Goal: Task Accomplishment & Management: Manage account settings

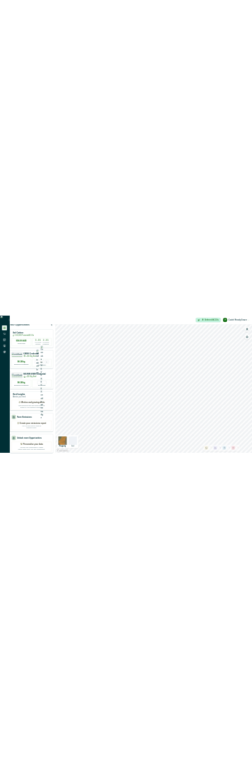
scroll to position [30, 0]
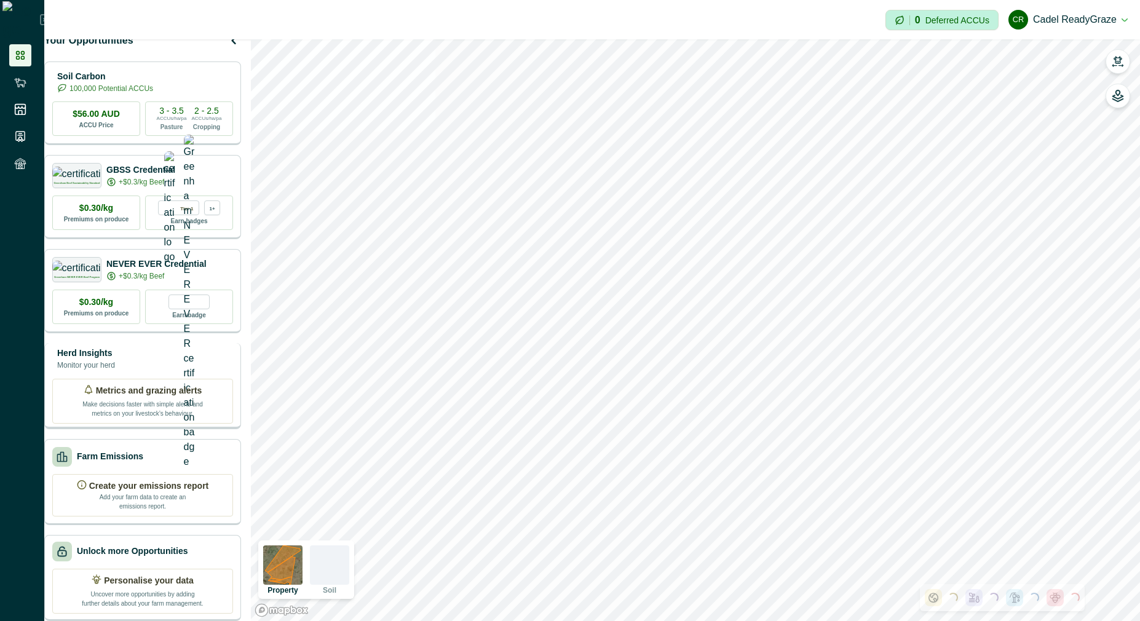
click at [157, 355] on div "Herd Insights Monitor your herd" at bounding box center [142, 359] width 181 height 25
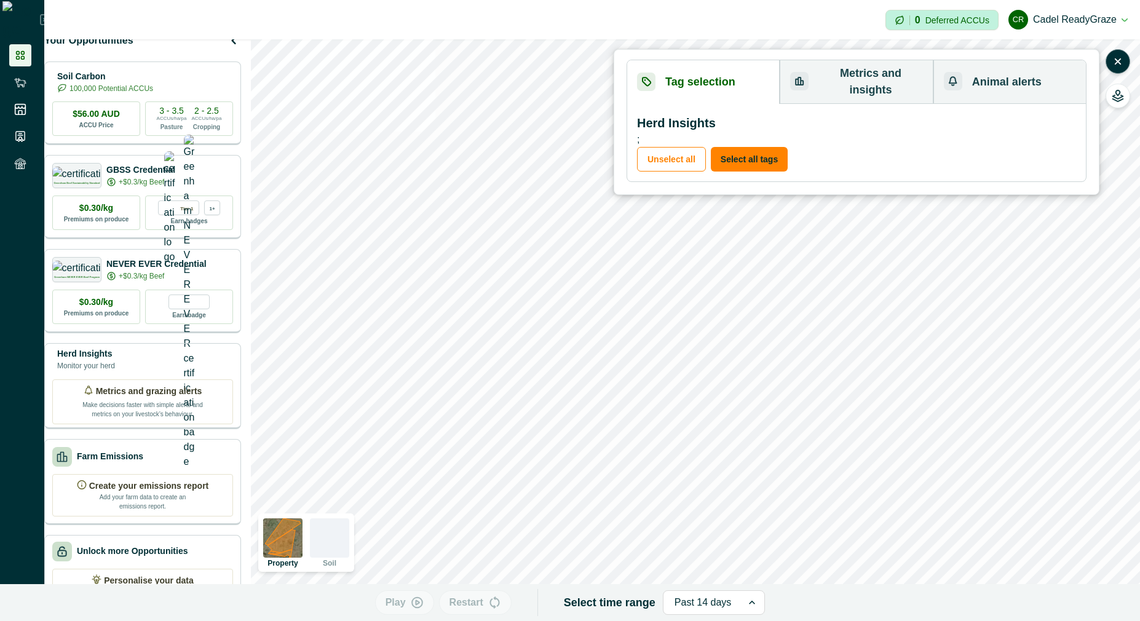
click at [879, 79] on button "Metrics and insights" at bounding box center [856, 82] width 153 height 44
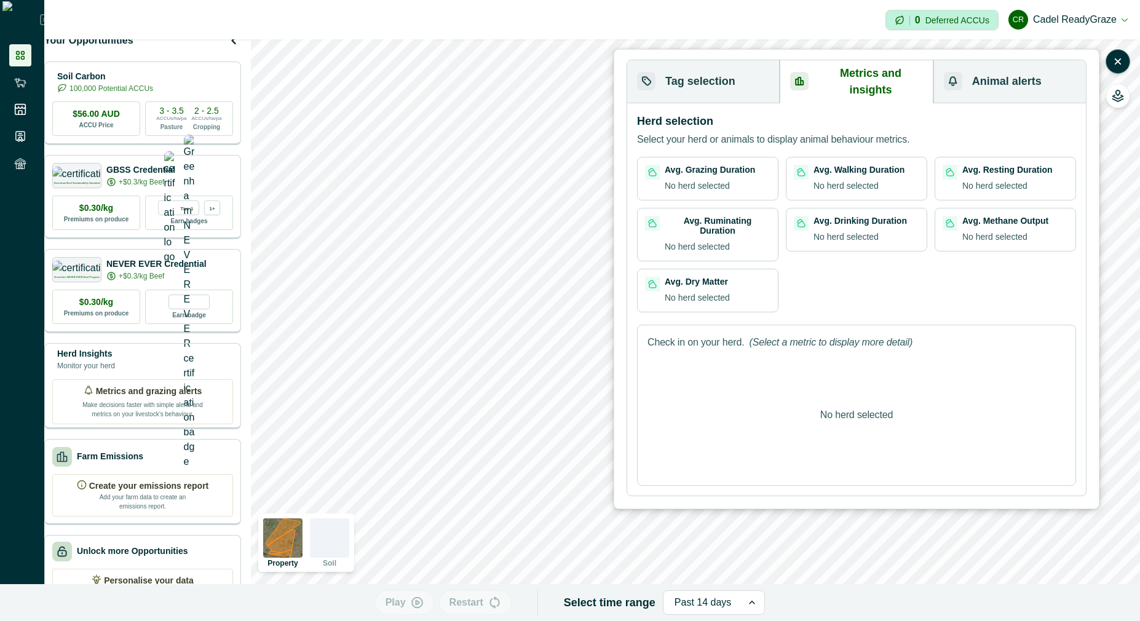
click at [839, 180] on p "No herd selected" at bounding box center [845, 186] width 65 height 13
click at [753, 194] on div "Avg. Grazing Duration No herd selected Avg. Walking Duration No herd selected A…" at bounding box center [856, 235] width 439 height 156
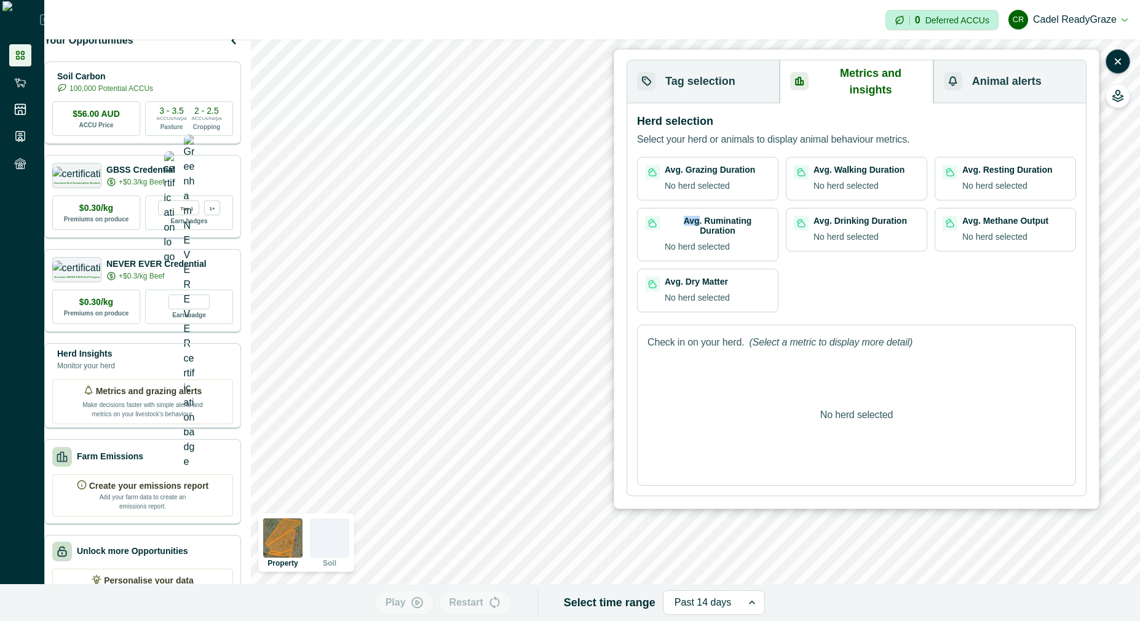
click at [752, 194] on div "Avg. Grazing Duration No herd selected Avg. Walking Duration No herd selected A…" at bounding box center [856, 235] width 439 height 156
click at [737, 218] on div "Avg. Ruminating Duration No herd selected" at bounding box center [718, 235] width 106 height 38
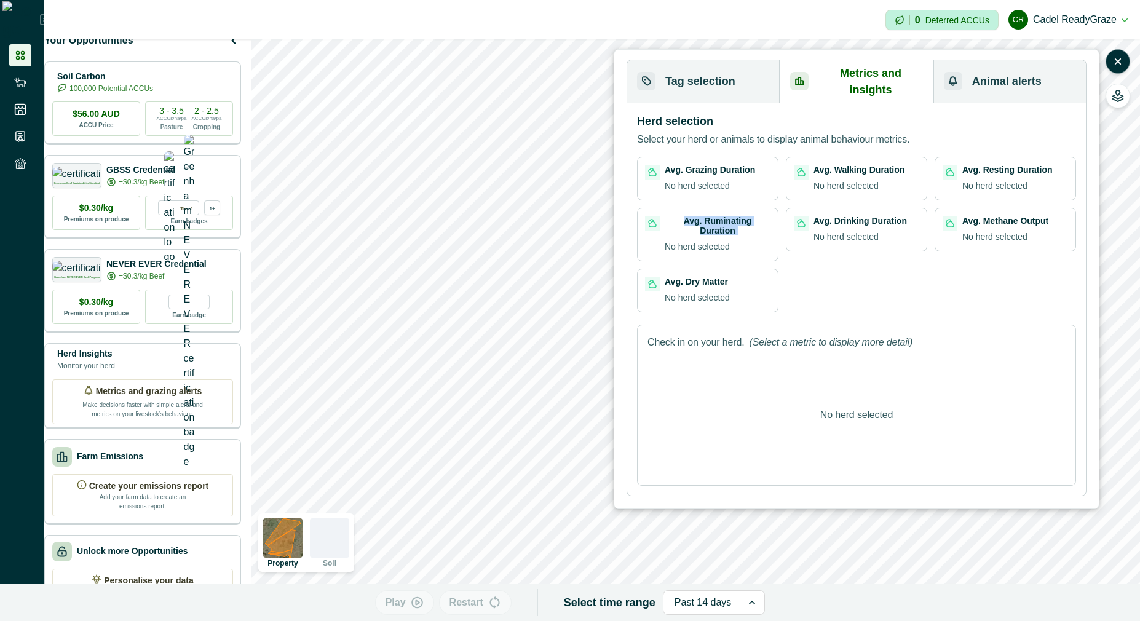
click at [737, 218] on div "Avg. Ruminating Duration No herd selected" at bounding box center [718, 235] width 106 height 38
click at [711, 291] on p "No herd selected" at bounding box center [697, 297] width 65 height 13
click at [766, 325] on div "Check in on your herd. (Select a metric to display more detail) No herd selected" at bounding box center [856, 405] width 439 height 161
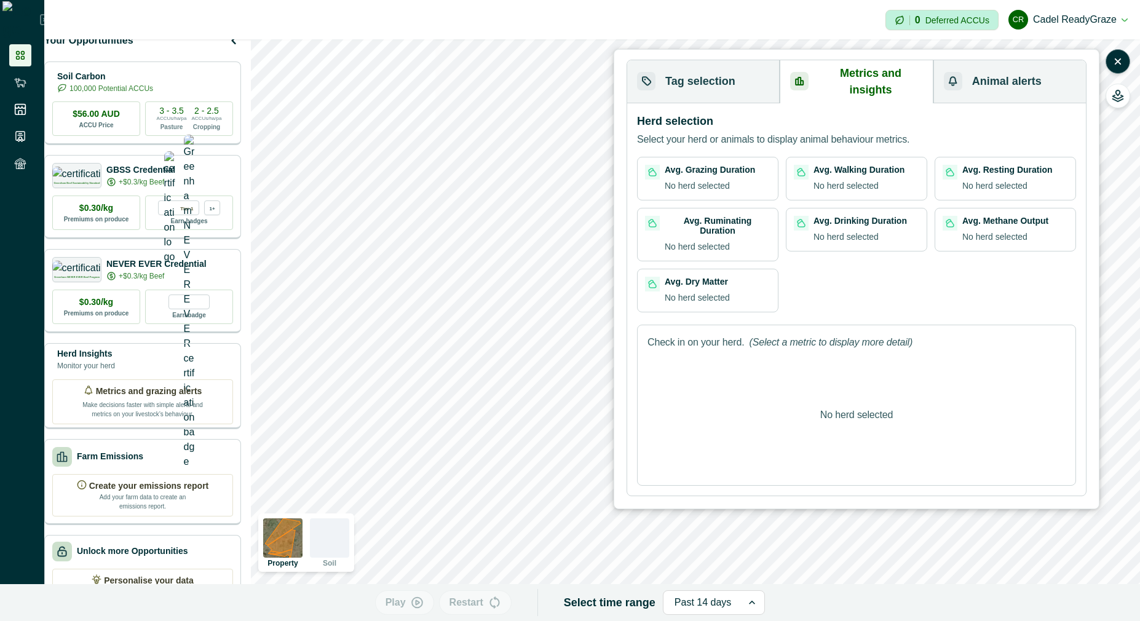
click at [1024, 79] on button "Animal alerts" at bounding box center [1009, 81] width 152 height 43
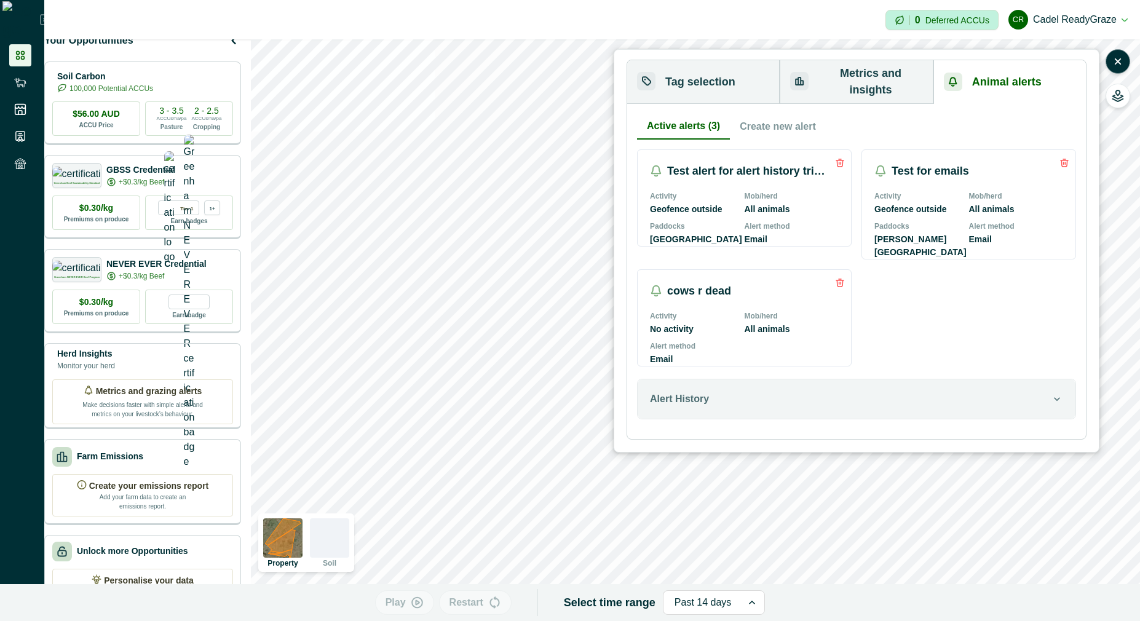
click at [826, 79] on button "Metrics and insights" at bounding box center [856, 82] width 153 height 44
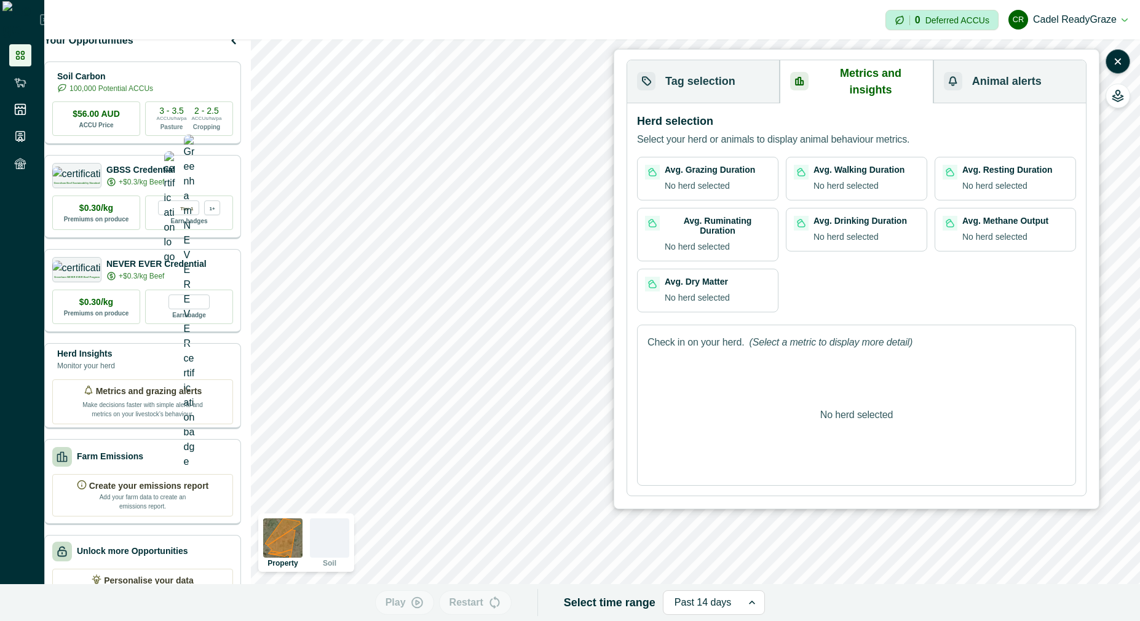
click at [979, 71] on button "Animal alerts" at bounding box center [1009, 81] width 152 height 43
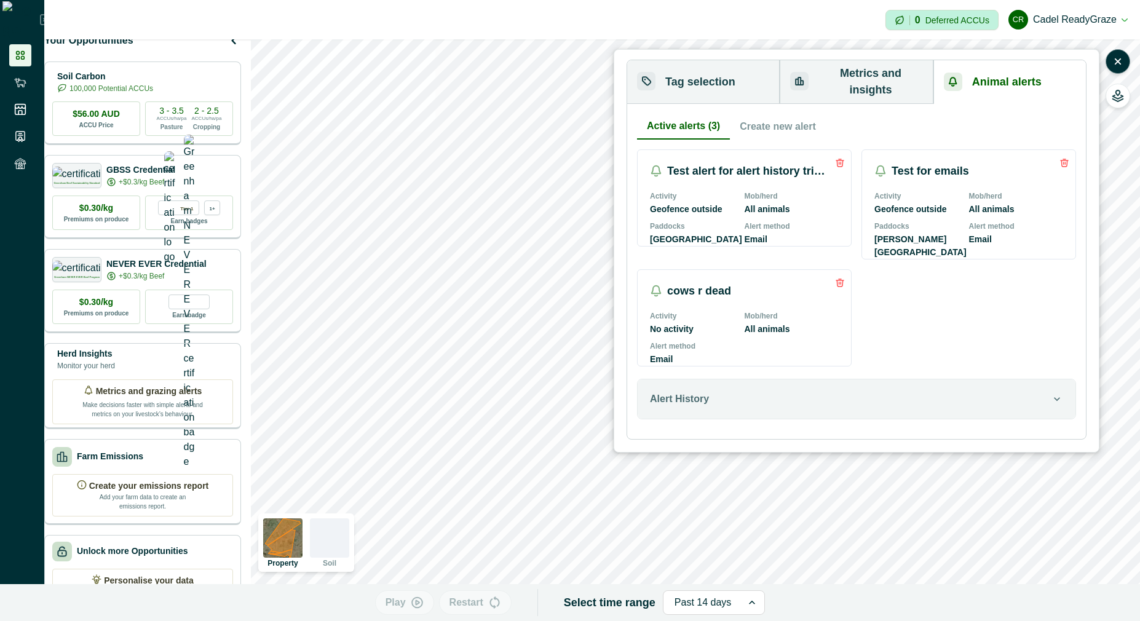
click at [883, 76] on button "Metrics and insights" at bounding box center [856, 82] width 153 height 44
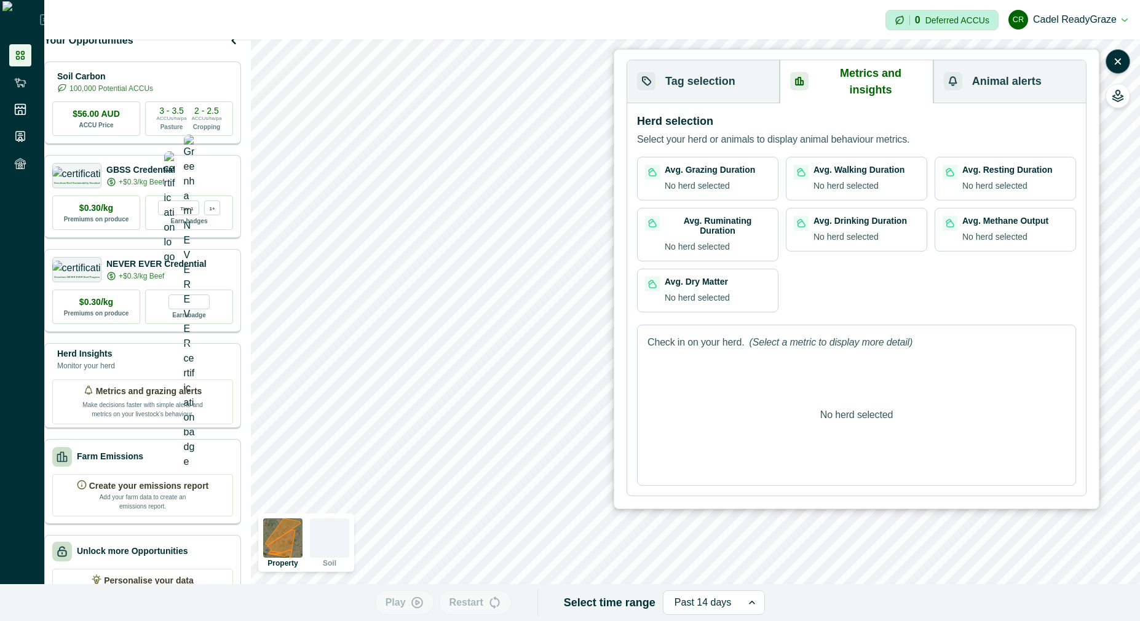
click at [758, 71] on button "Tag selection" at bounding box center [703, 81] width 152 height 43
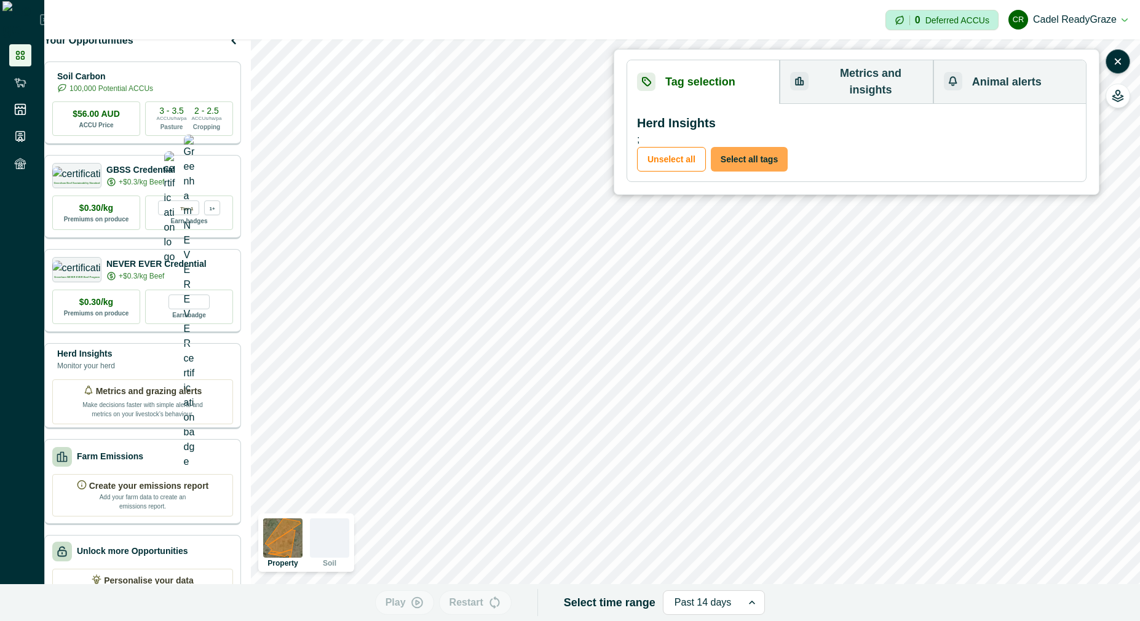
click at [730, 156] on button "Select all tags" at bounding box center [749, 159] width 77 height 25
click at [859, 84] on button "Metrics and insights" at bounding box center [856, 82] width 153 height 44
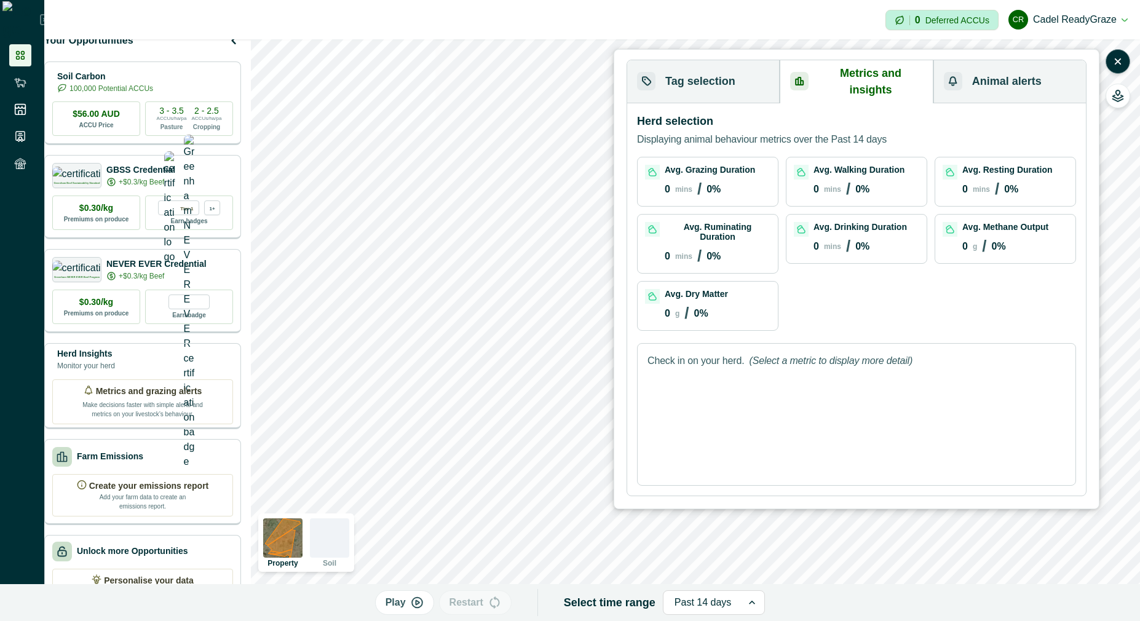
click at [725, 603] on div "Past 14 days" at bounding box center [702, 603] width 79 height 20
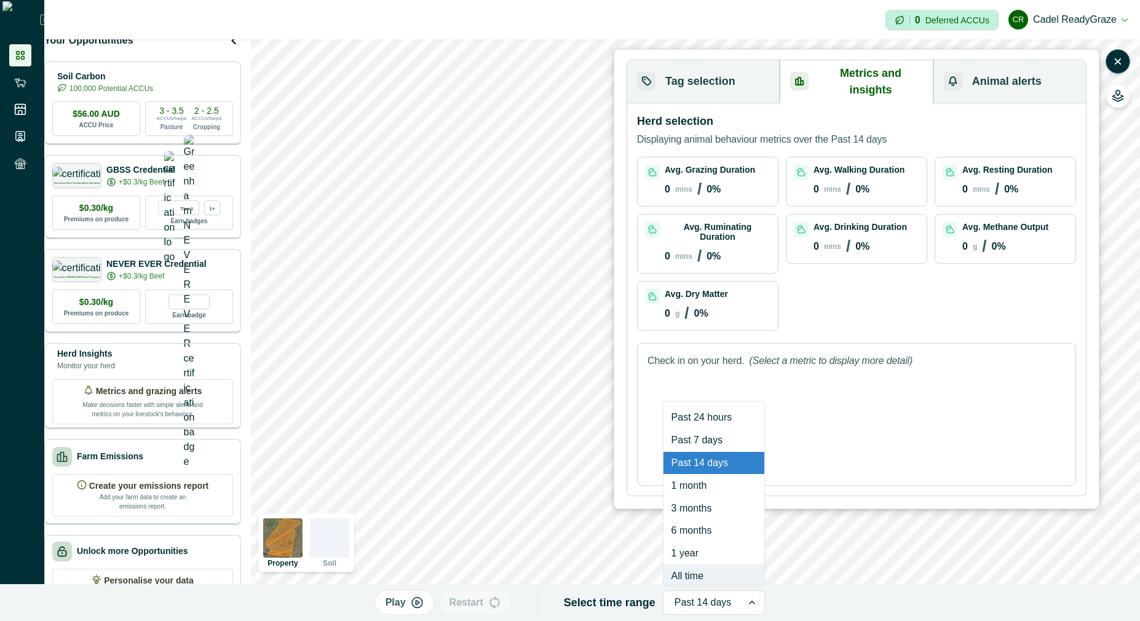
click at [705, 580] on div "All time" at bounding box center [713, 575] width 101 height 23
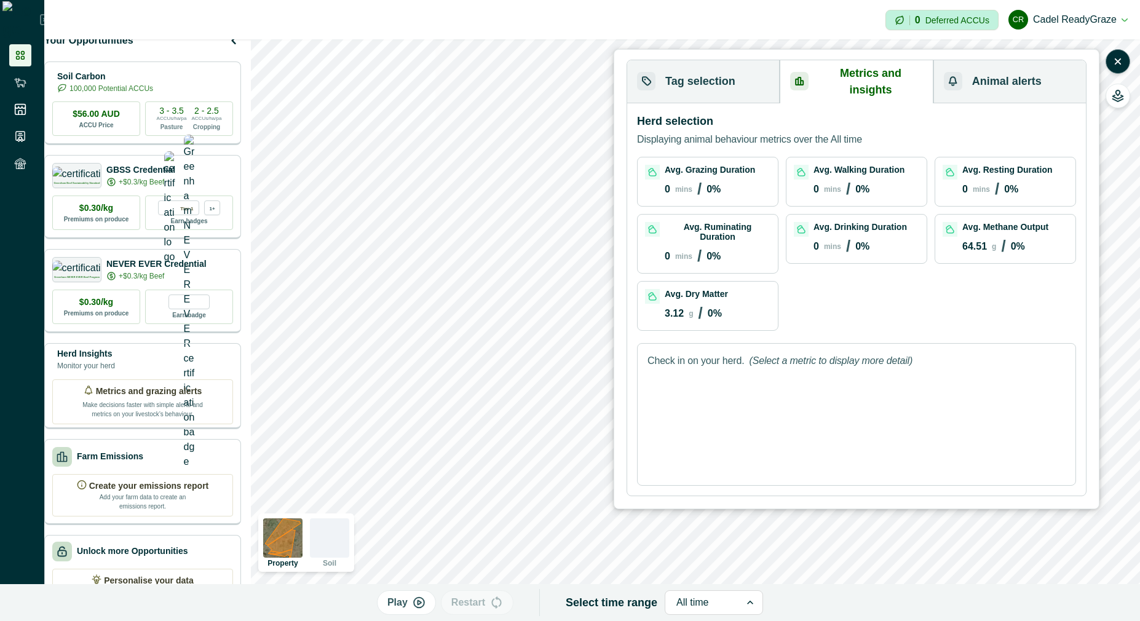
click at [670, 308] on p "3.12" at bounding box center [674, 313] width 19 height 11
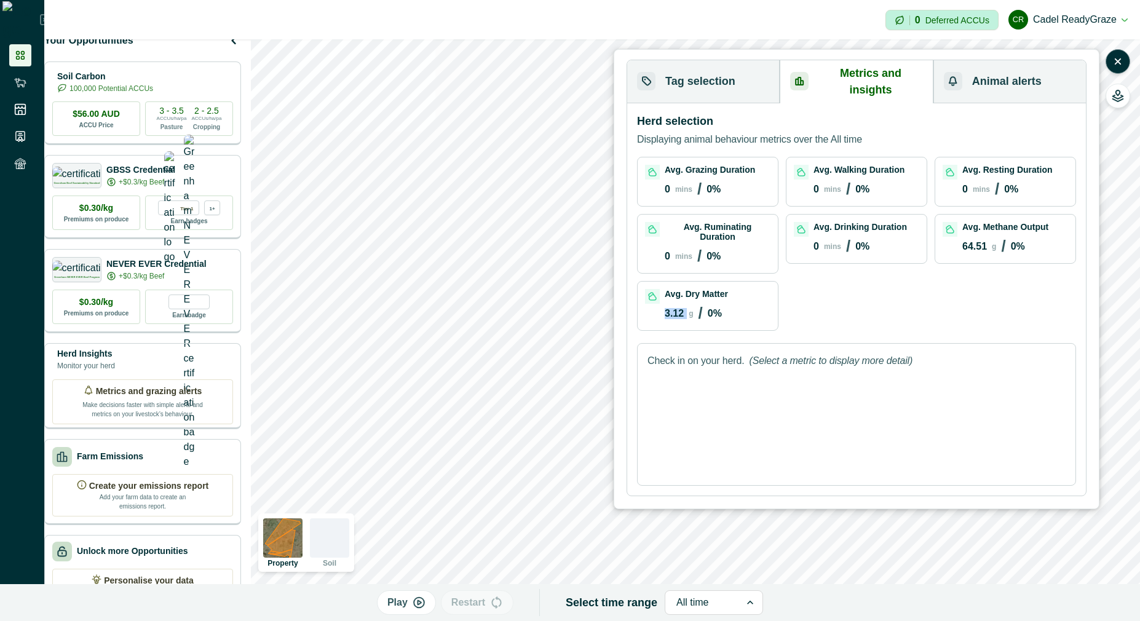
click at [670, 308] on p "3.12" at bounding box center [674, 313] width 19 height 11
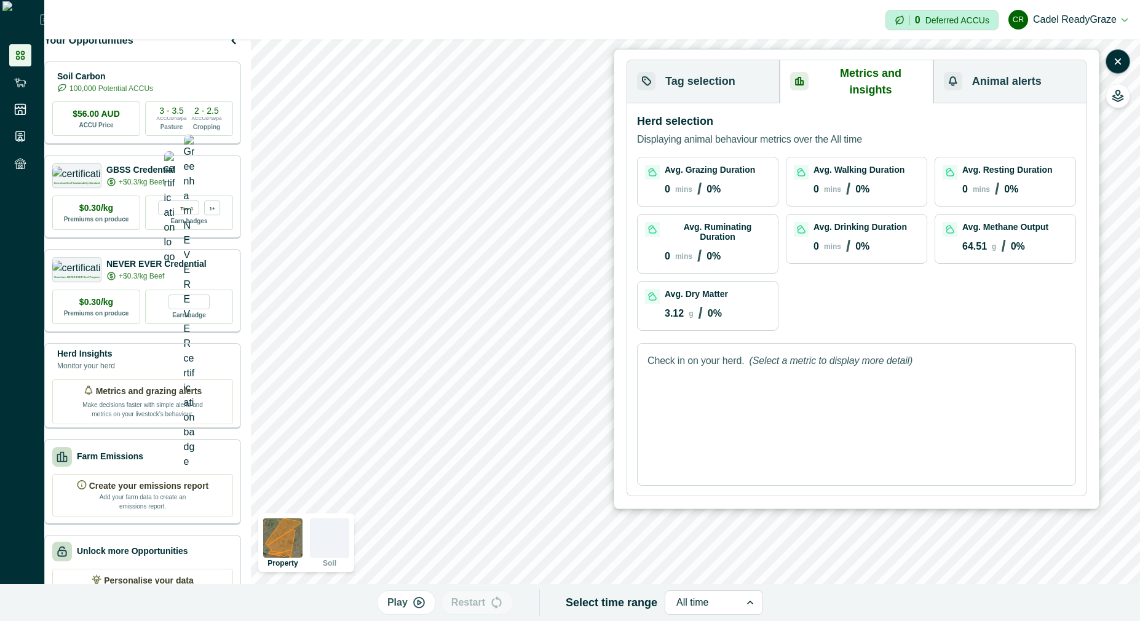
click at [682, 612] on div "All time" at bounding box center [714, 602] width 98 height 25
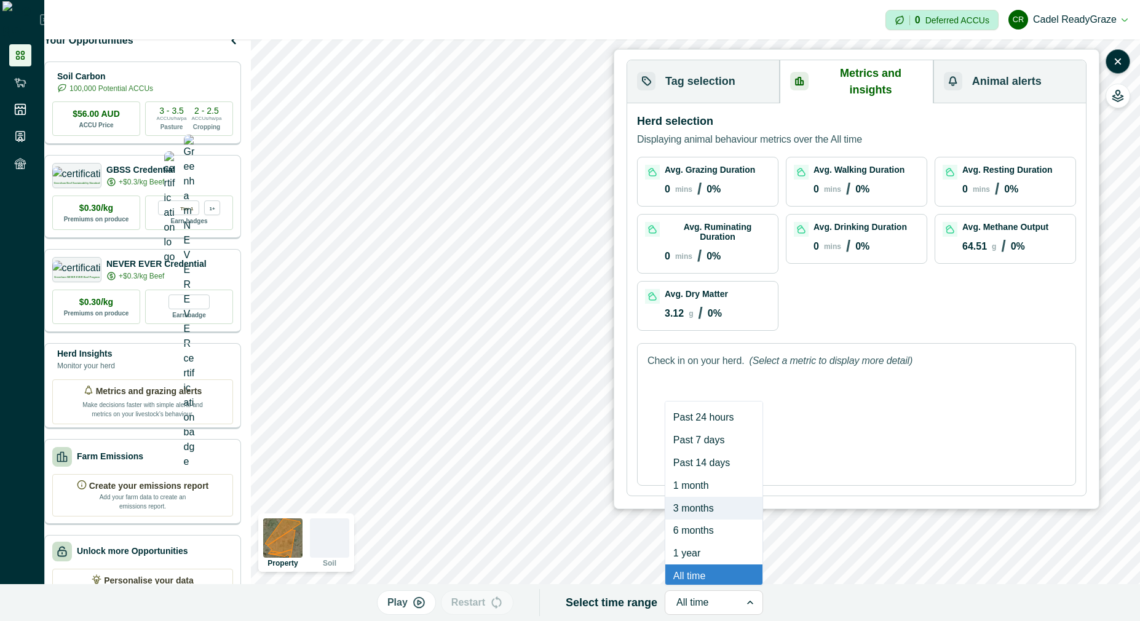
click at [700, 506] on div "3 months" at bounding box center [713, 508] width 97 height 23
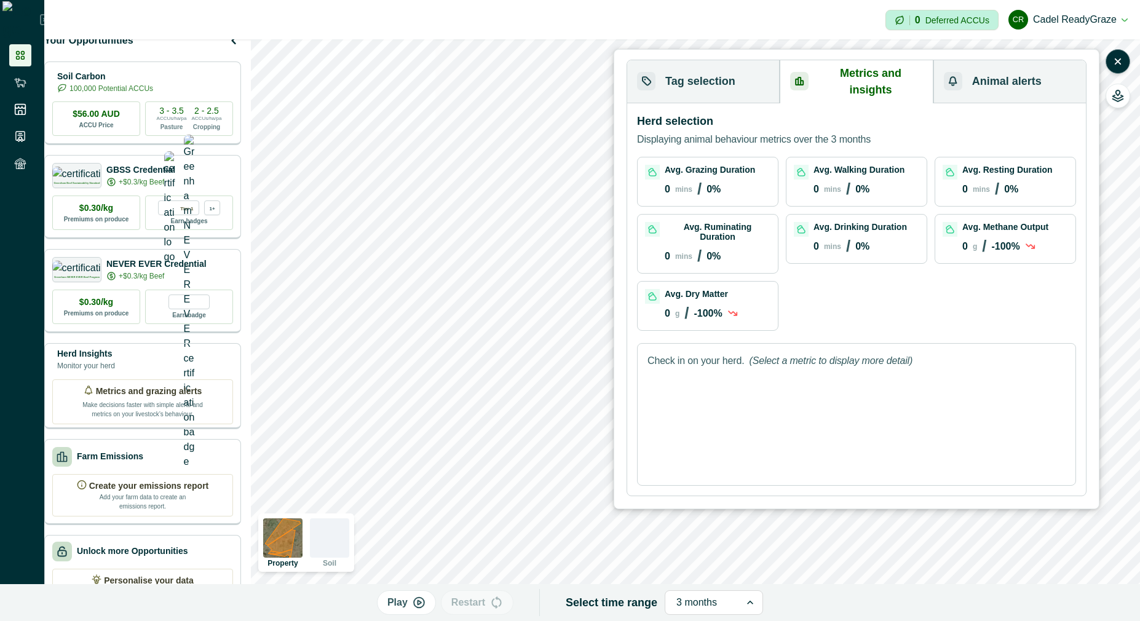
click at [708, 308] on p "-100 %" at bounding box center [708, 313] width 28 height 11
click at [775, 295] on div "Avg. Dry Matter 0 g / -100 %" at bounding box center [708, 306] width 140 height 49
click at [408, 596] on p "Play" at bounding box center [397, 602] width 20 height 15
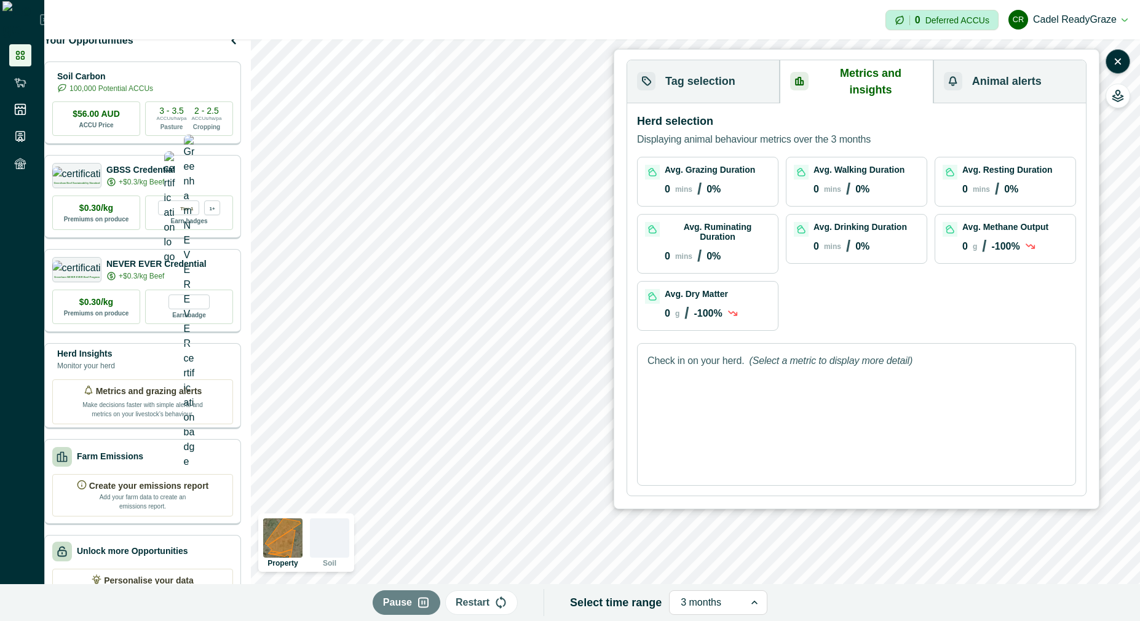
click at [421, 607] on icon "button" at bounding box center [423, 602] width 13 height 12
click at [470, 607] on p "Restart" at bounding box center [468, 602] width 34 height 15
click at [484, 603] on p "Restart" at bounding box center [473, 602] width 34 height 15
click at [1115, 69] on button "button" at bounding box center [1117, 61] width 25 height 25
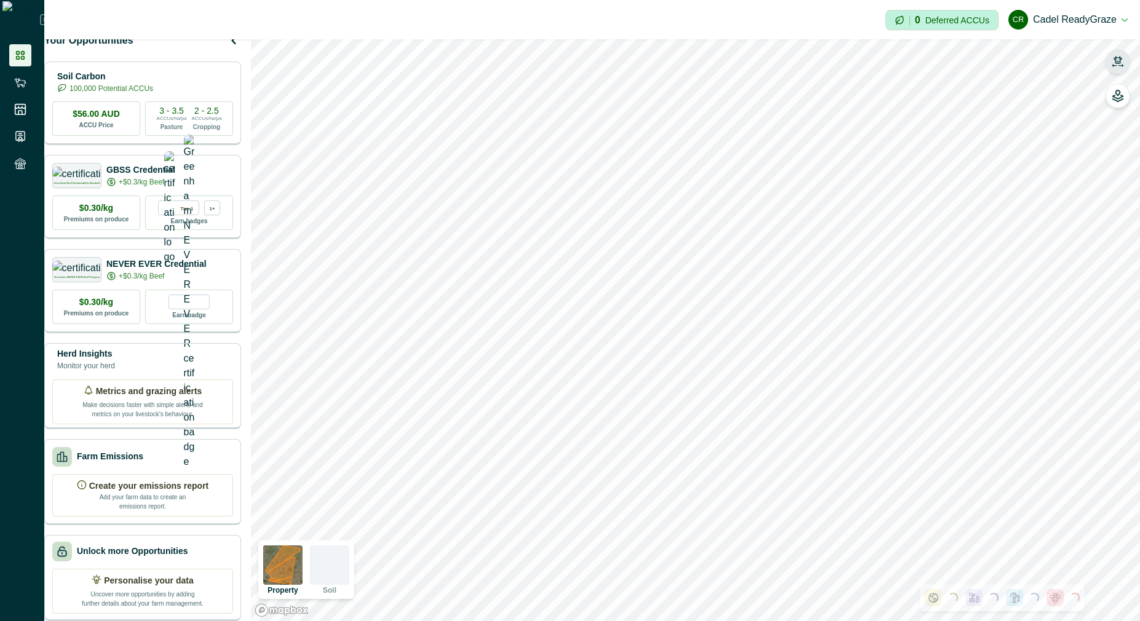
click at [1115, 69] on button "button" at bounding box center [1117, 61] width 25 height 25
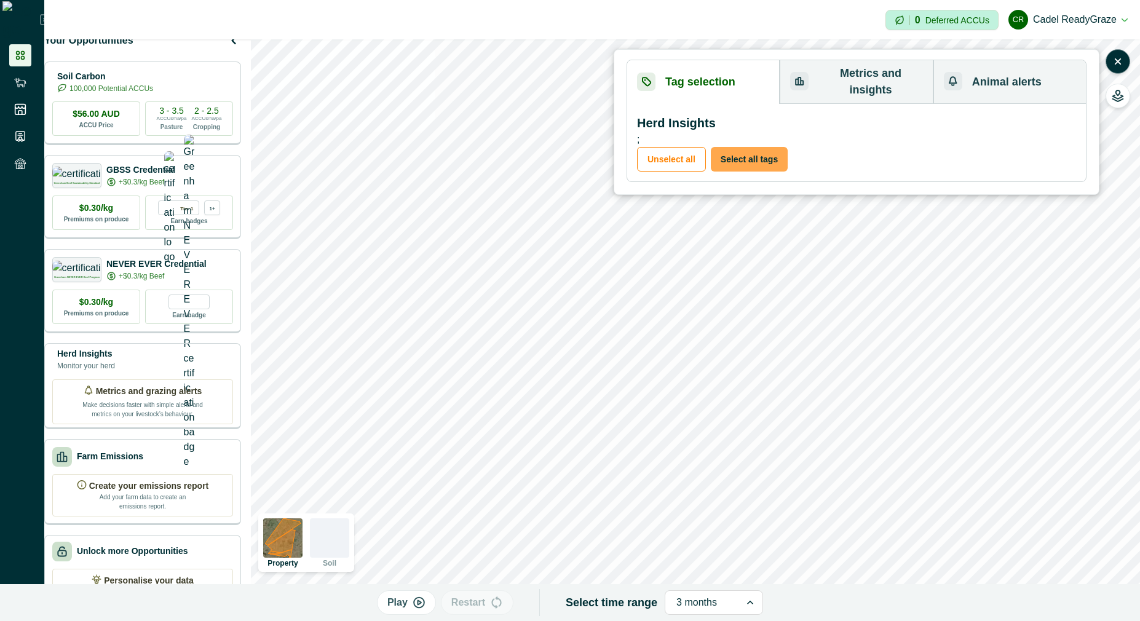
click at [761, 151] on button "Select all tags" at bounding box center [749, 159] width 77 height 25
click at [858, 79] on button "Metrics and insights" at bounding box center [856, 82] width 153 height 44
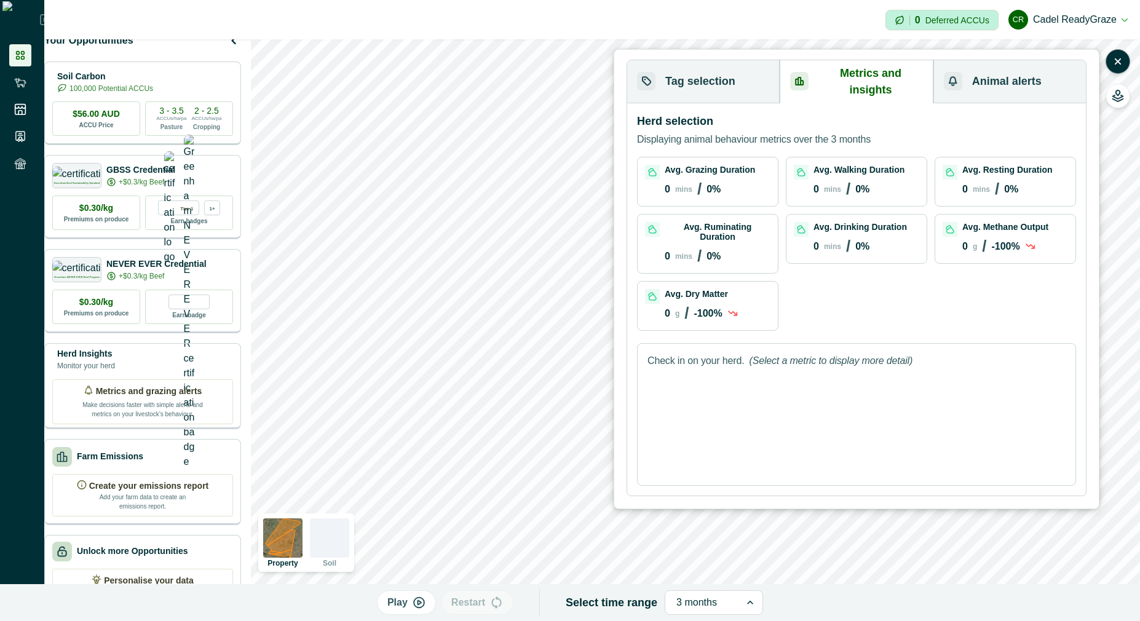
click at [421, 609] on button "Play" at bounding box center [406, 602] width 59 height 25
click at [1007, 68] on button "Animal alerts" at bounding box center [1009, 81] width 152 height 43
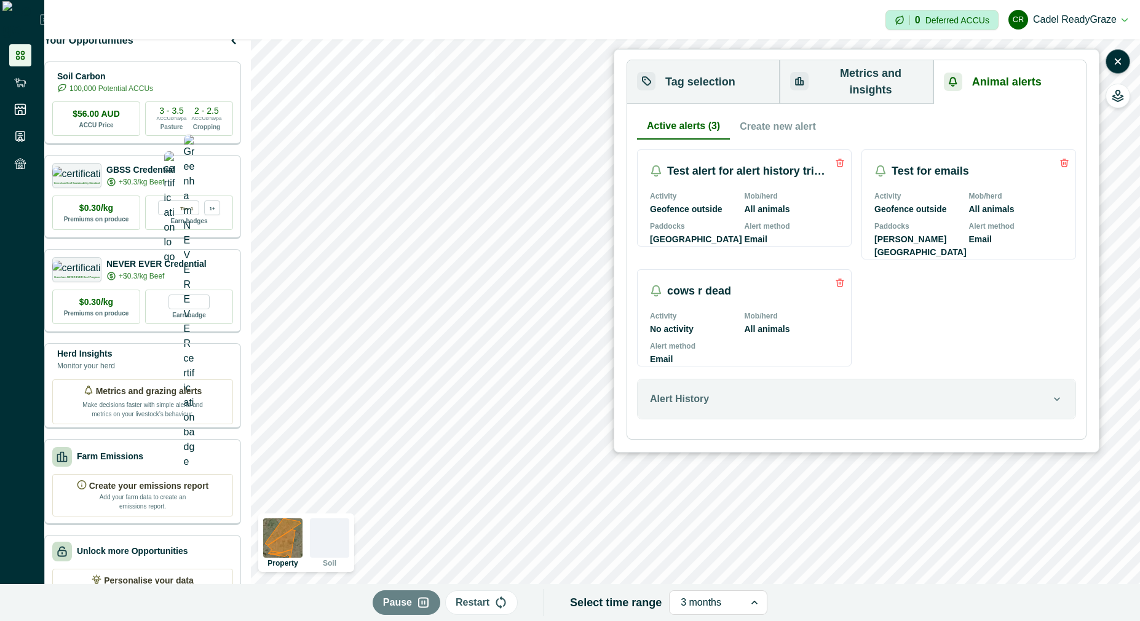
click at [844, 76] on button "Metrics and insights" at bounding box center [856, 82] width 153 height 44
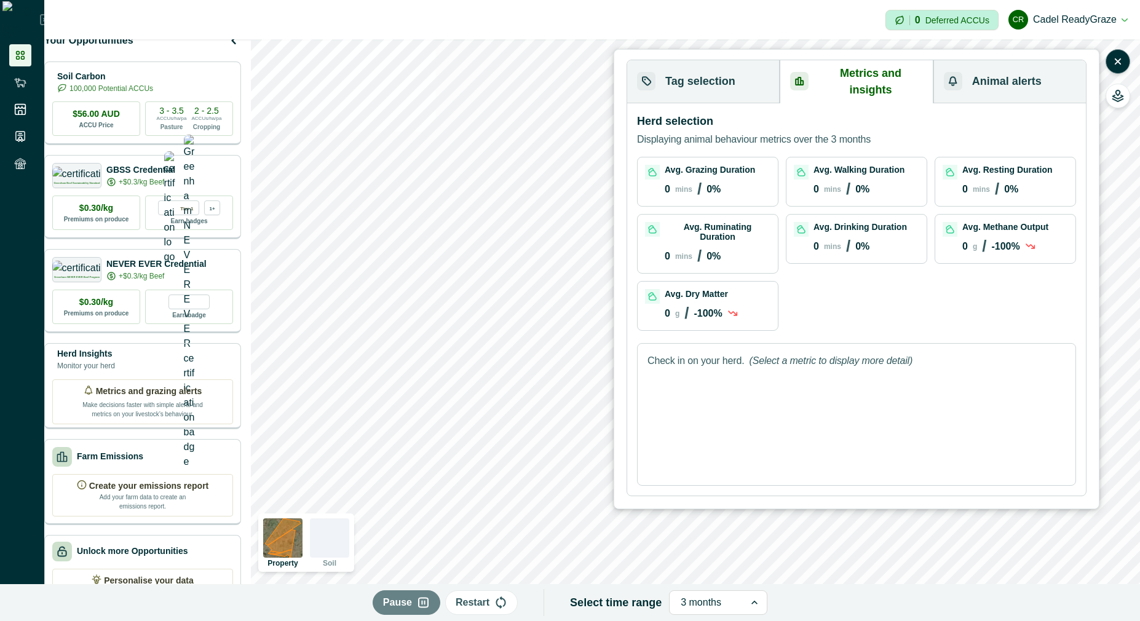
click at [749, 77] on button "Tag selection" at bounding box center [703, 81] width 152 height 43
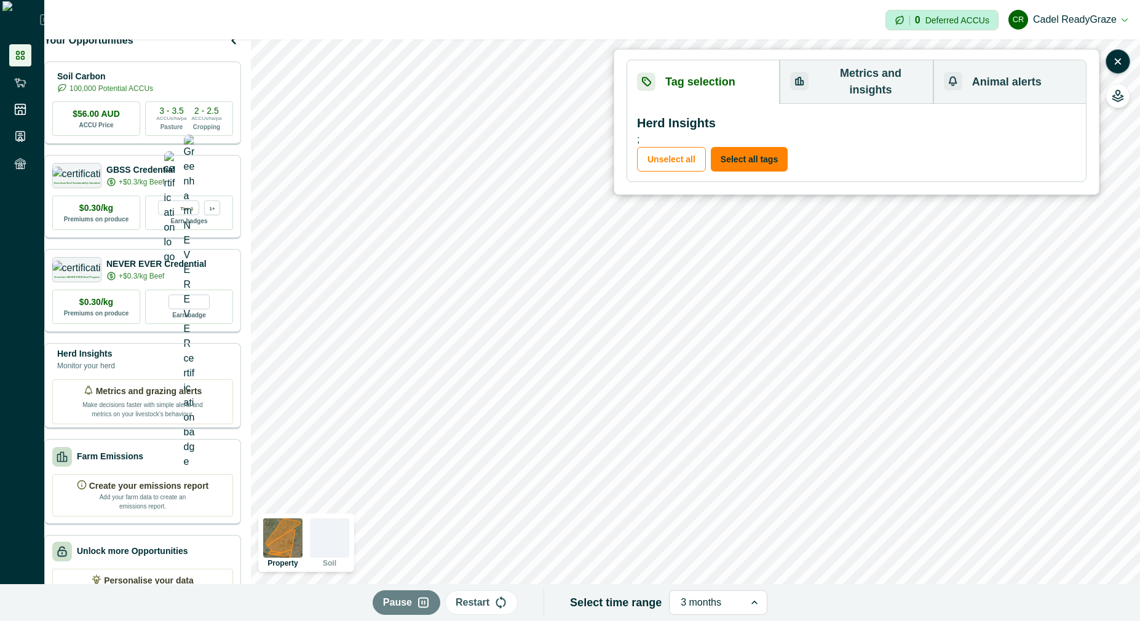
click at [879, 72] on button "Metrics and insights" at bounding box center [856, 82] width 153 height 44
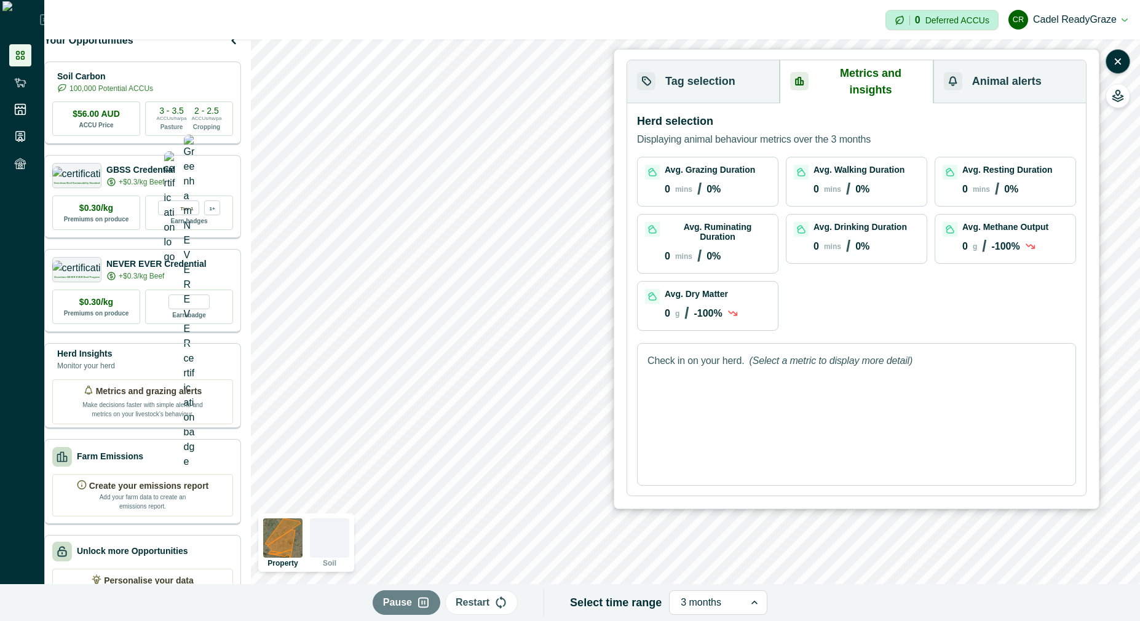
click at [730, 80] on button "Tag selection" at bounding box center [703, 81] width 152 height 43
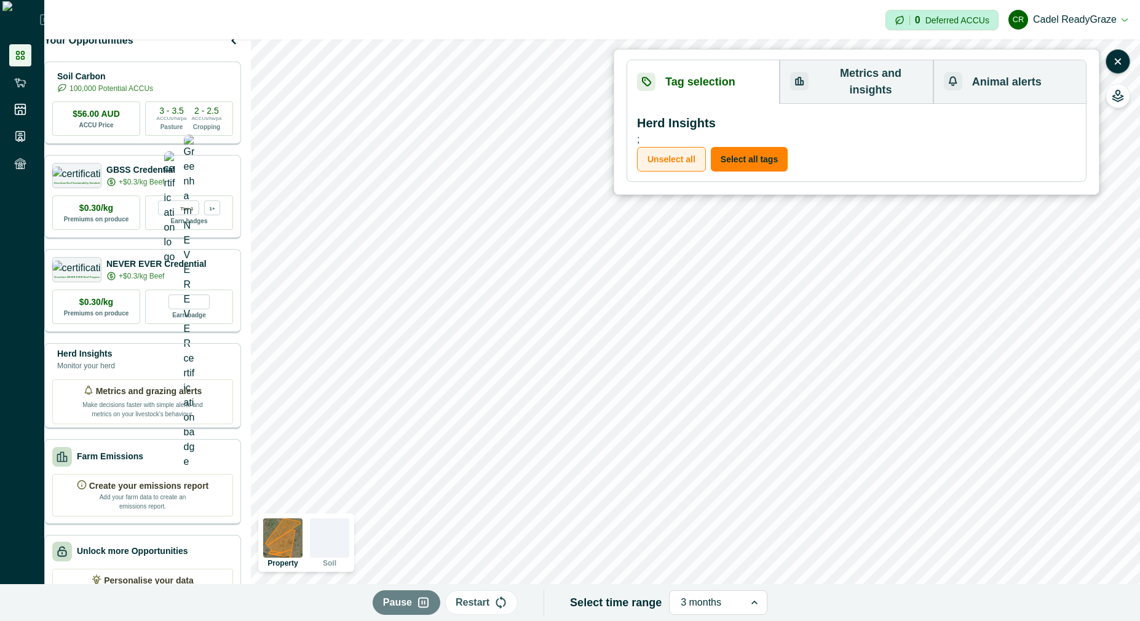
click at [701, 147] on button "Unselect all" at bounding box center [671, 159] width 69 height 25
click at [880, 75] on button "Metrics and insights" at bounding box center [856, 82] width 153 height 44
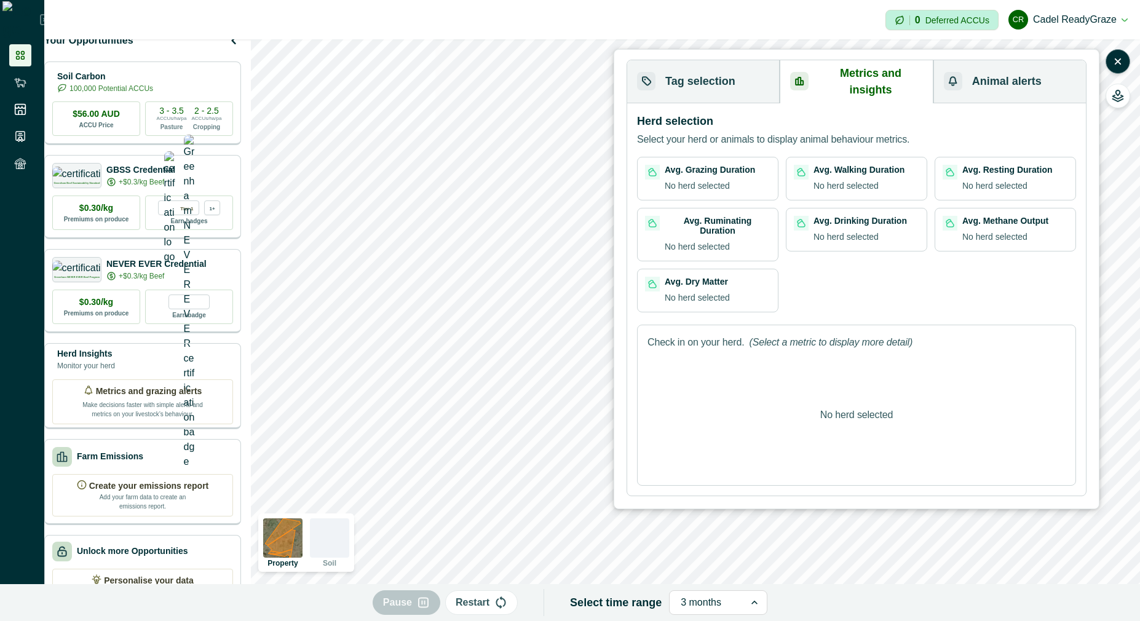
click at [994, 77] on button "Animal alerts" at bounding box center [1009, 81] width 152 height 43
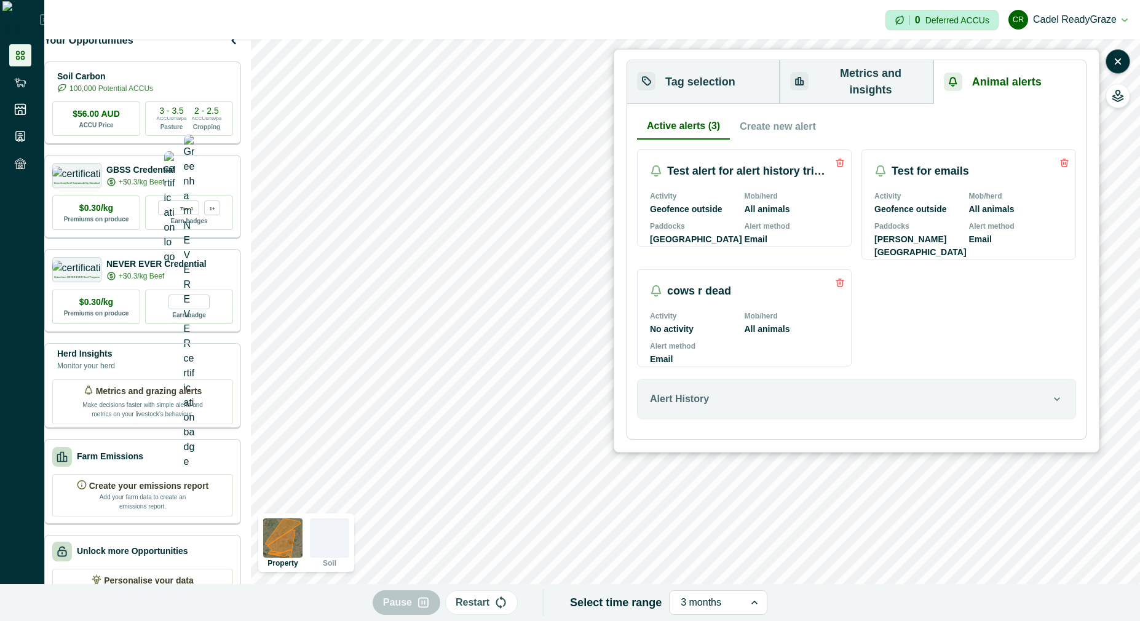
click at [888, 70] on button "Metrics and insights" at bounding box center [856, 82] width 153 height 44
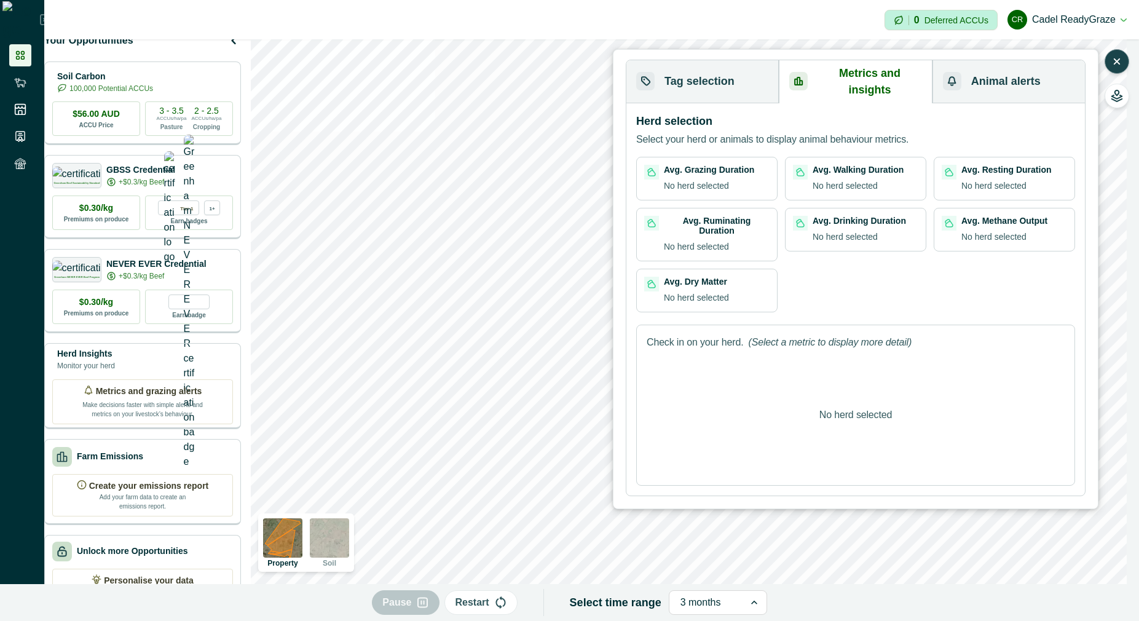
click at [1115, 69] on button "button" at bounding box center [1117, 61] width 25 height 25
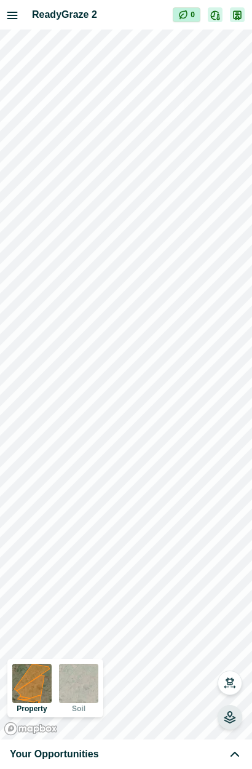
click at [233, 620] on icon "button" at bounding box center [230, 719] width 10 height 6
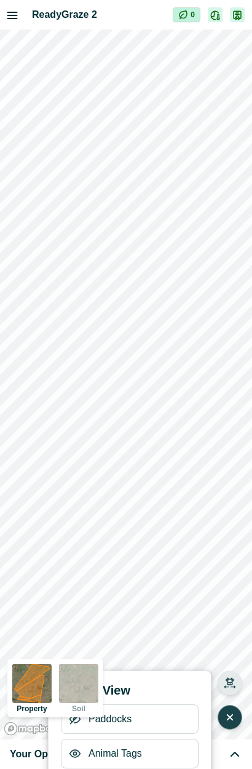
drag, startPoint x: 232, startPoint y: 723, endPoint x: 234, endPoint y: 692, distance: 31.4
click at [232, 620] on button "button" at bounding box center [230, 717] width 25 height 25
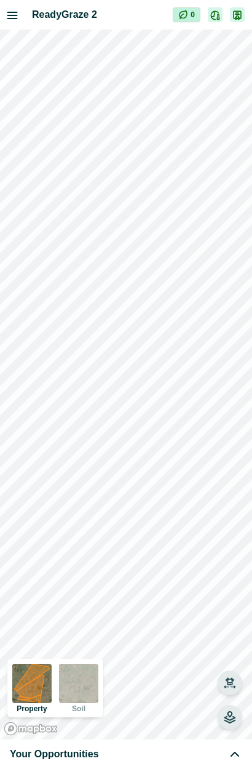
click at [234, 620] on icon "button" at bounding box center [230, 682] width 12 height 12
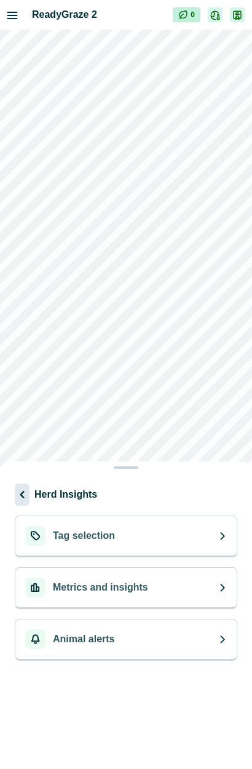
click at [19, 495] on icon "button" at bounding box center [22, 494] width 15 height 15
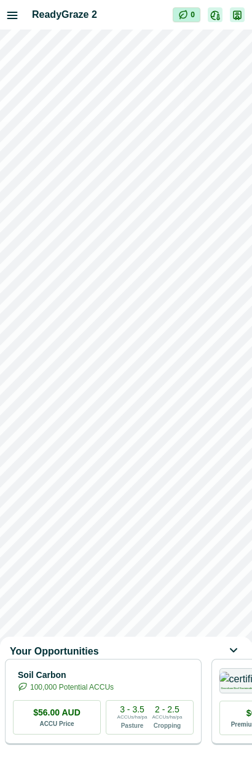
click at [181, 585] on div "Your Opportunities Soil Carbon 100,000 Potential ACCUs $56.00 AUD ACCU Price 3 …" at bounding box center [126, 384] width 252 height 769
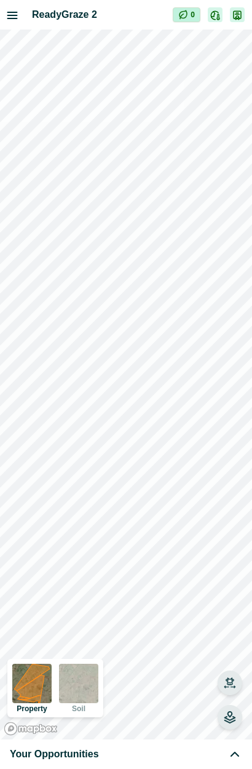
click at [236, 620] on button "button" at bounding box center [230, 682] width 25 height 25
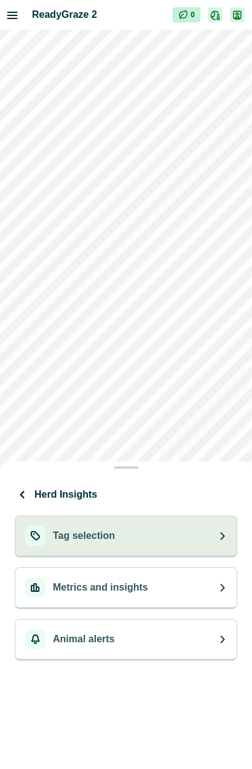
click at [117, 536] on button "Tag selection" at bounding box center [126, 536] width 223 height 42
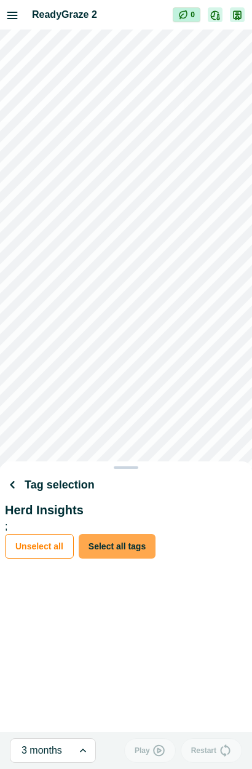
click at [108, 537] on button "Select all tags" at bounding box center [117, 546] width 77 height 25
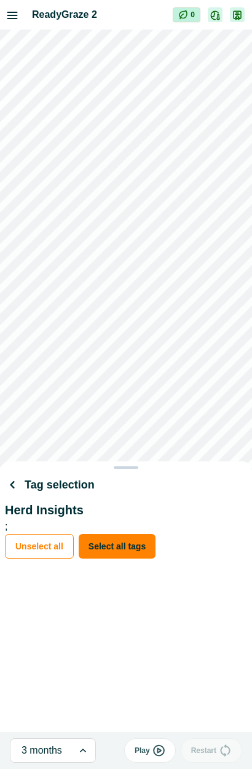
drag, startPoint x: 153, startPoint y: 326, endPoint x: 119, endPoint y: 242, distance: 90.4
click at [119, 242] on div "Tag selection Herd Insights ; Unselect all Select all tags" at bounding box center [126, 384] width 252 height 769
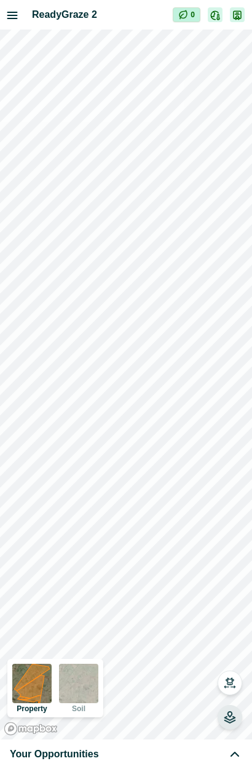
click at [141, 620] on div "Your Opportunities" at bounding box center [126, 753] width 232 height 15
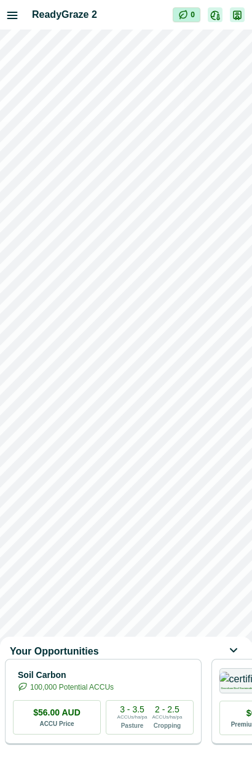
click at [164, 601] on div "Your Opportunities Soil Carbon 100,000 Potential ACCUs $56.00 AUD ACCU Price 3 …" at bounding box center [126, 384] width 252 height 769
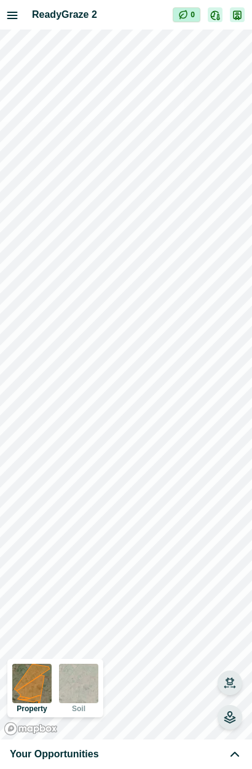
click at [228, 620] on icon "button" at bounding box center [229, 687] width 10 height 2
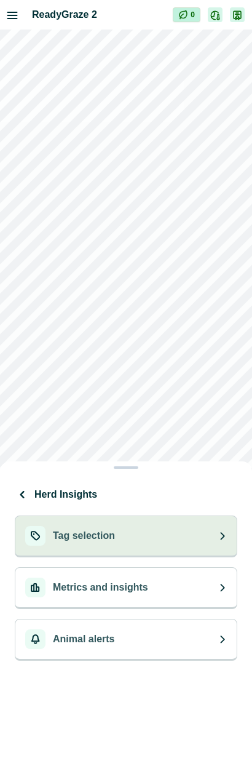
click at [105, 548] on button "Tag selection" at bounding box center [126, 536] width 223 height 42
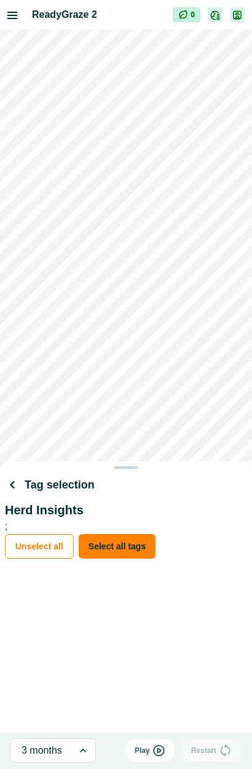
click at [152, 620] on div "Tag selection Herd Insights ; Unselect all Select all tags" at bounding box center [126, 384] width 252 height 769
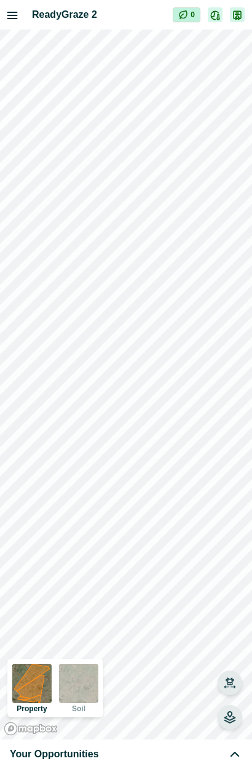
click at [235, 620] on icon "button" at bounding box center [230, 682] width 12 height 12
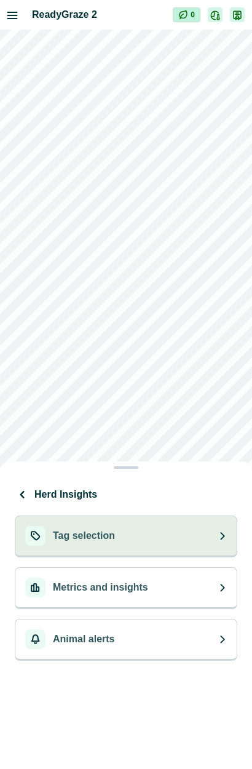
click at [140, 542] on button "Tag selection" at bounding box center [126, 536] width 223 height 42
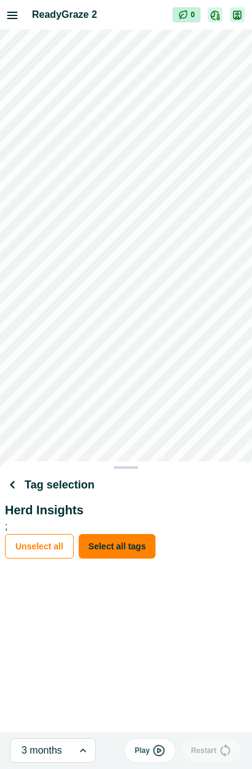
click at [122, 620] on div "Tag selection Herd Insights ; Unselect all Select all tags" at bounding box center [126, 384] width 252 height 769
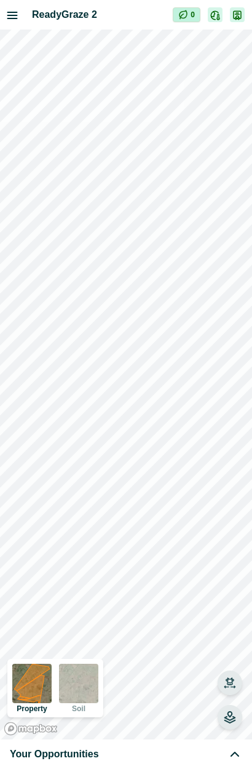
click at [226, 620] on icon "button" at bounding box center [230, 682] width 12 height 12
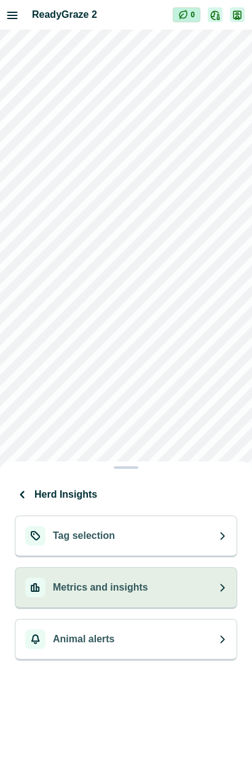
click at [117, 590] on p "Metrics and insights" at bounding box center [100, 587] width 95 height 15
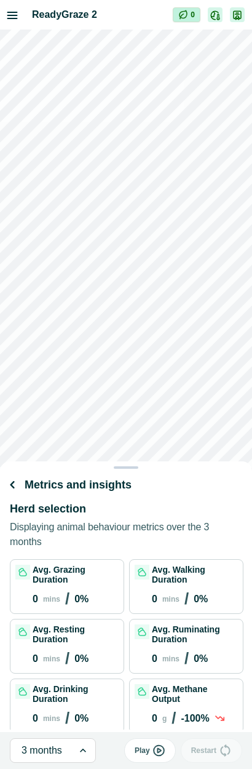
click at [160, 620] on div "Metrics and insights Herd selection Displaying animal behaviour metrics over th…" at bounding box center [126, 384] width 252 height 769
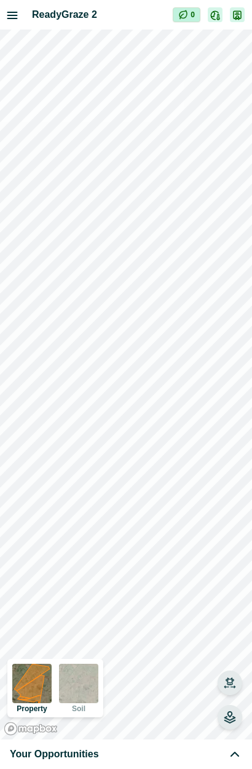
click at [225, 620] on icon "button" at bounding box center [230, 682] width 12 height 12
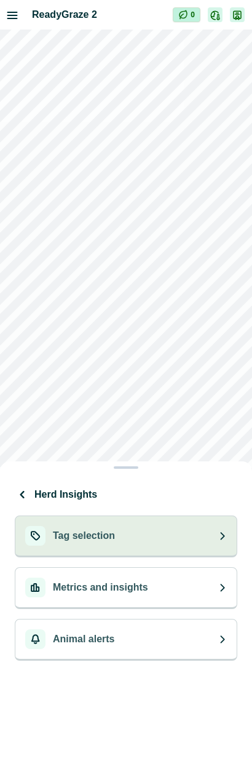
click at [144, 520] on button "Tag selection" at bounding box center [126, 536] width 223 height 42
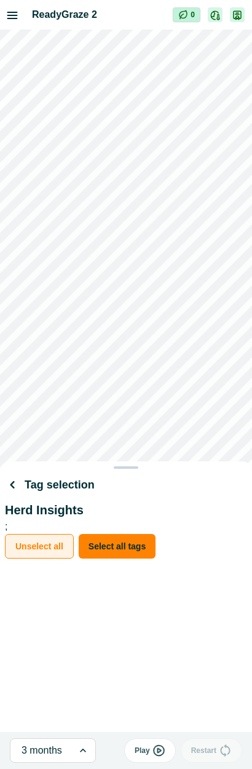
drag, startPoint x: 55, startPoint y: 547, endPoint x: 63, endPoint y: 547, distance: 8.0
click at [55, 547] on button "Unselect all" at bounding box center [39, 546] width 69 height 25
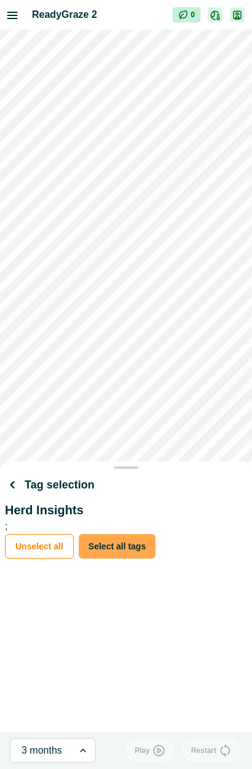
click at [122, 543] on button "Select all tags" at bounding box center [117, 546] width 77 height 25
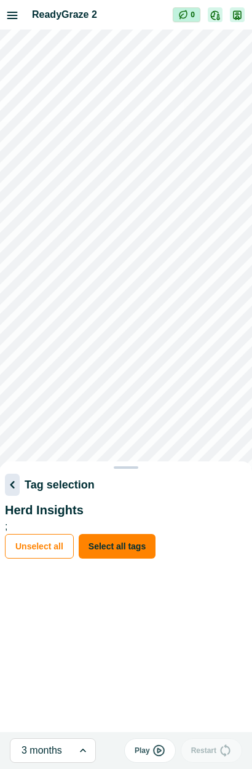
click at [15, 483] on icon "button" at bounding box center [12, 484] width 15 height 15
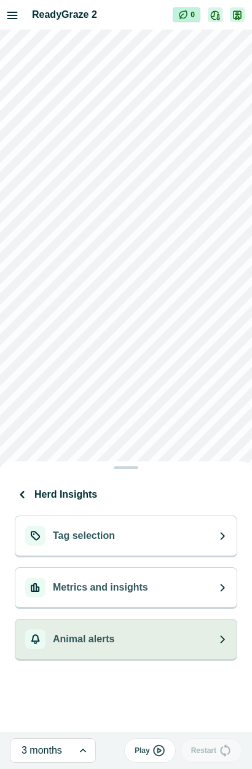
click at [169, 620] on button "Animal alerts" at bounding box center [126, 639] width 223 height 42
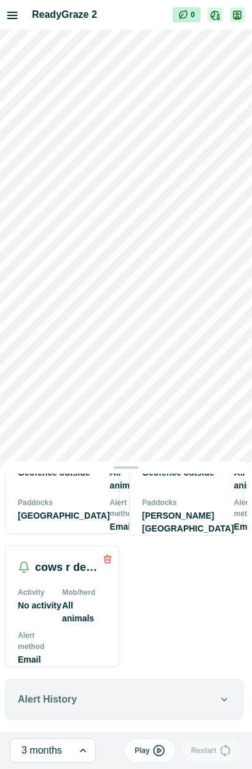
scroll to position [0, 0]
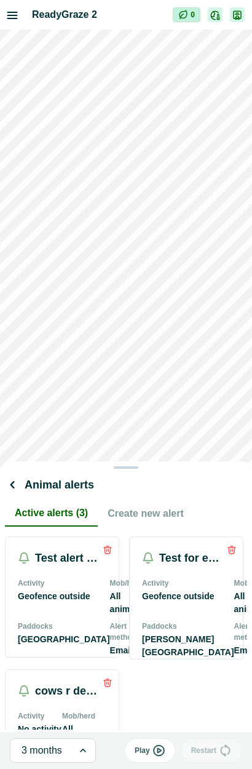
click at [146, 522] on button "Create new alert" at bounding box center [146, 513] width 96 height 26
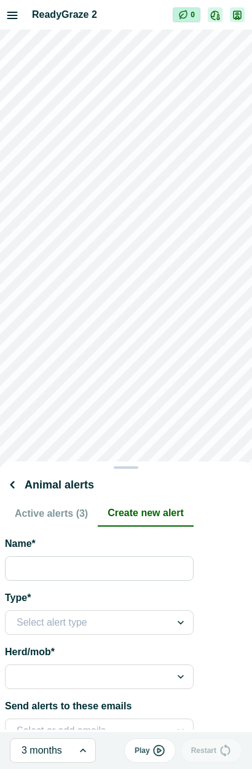
click at [75, 516] on button "Active alerts (3)" at bounding box center [51, 513] width 93 height 26
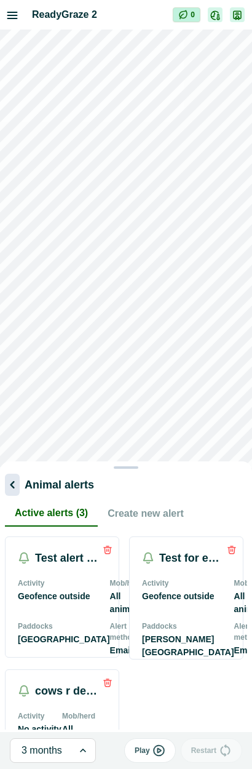
click at [13, 483] on icon "button" at bounding box center [12, 484] width 4 height 7
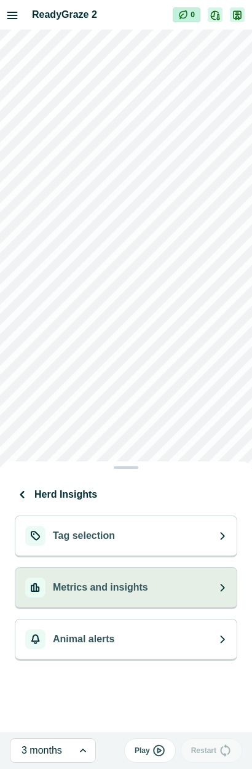
click at [122, 595] on div "Metrics and insights" at bounding box center [86, 587] width 123 height 20
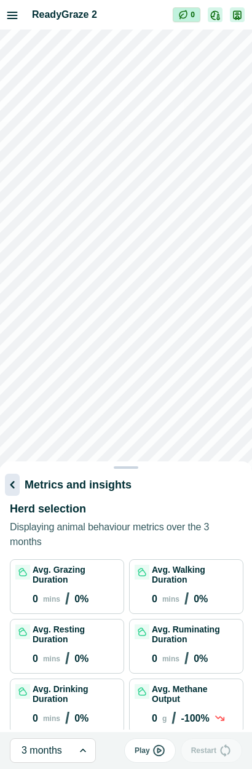
click at [12, 482] on icon "button" at bounding box center [12, 484] width 15 height 15
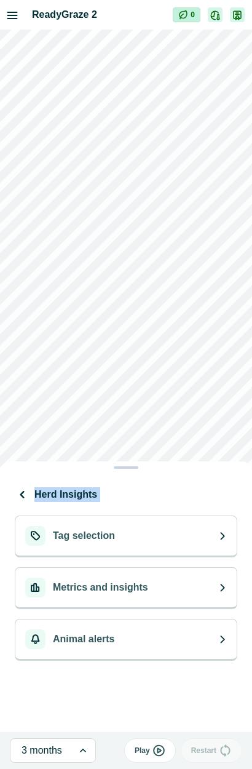
drag, startPoint x: 148, startPoint y: 473, endPoint x: 204, endPoint y: 253, distance: 227.0
click at [204, 253] on div "Herd Insights Tag selection Metrics and insights Animal alerts" at bounding box center [126, 384] width 252 height 769
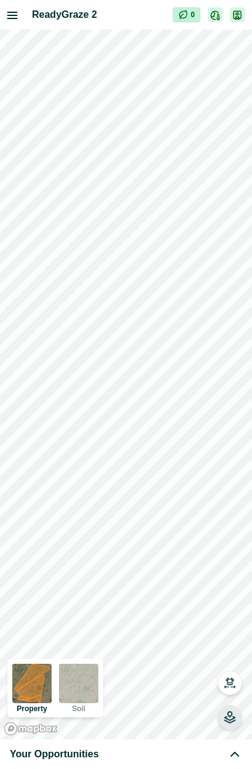
click at [148, 620] on div "Your Opportunities" at bounding box center [126, 753] width 232 height 15
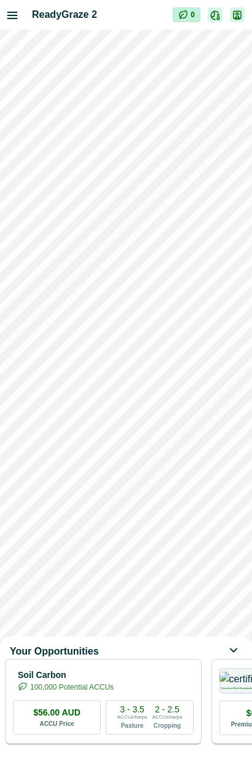
click at [232, 620] on icon at bounding box center [234, 651] width 15 height 15
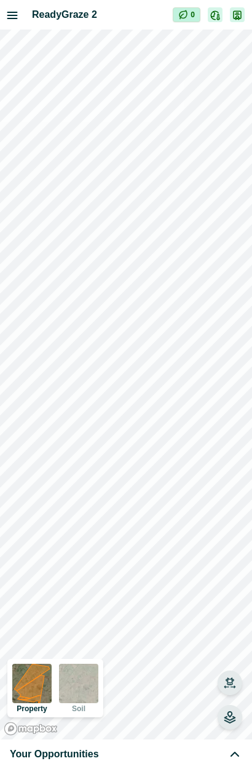
click at [227, 620] on icon "button" at bounding box center [230, 681] width 9 height 8
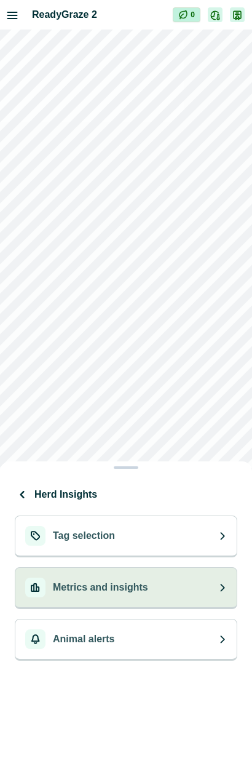
click at [120, 585] on p "Metrics and insights" at bounding box center [100, 587] width 95 height 15
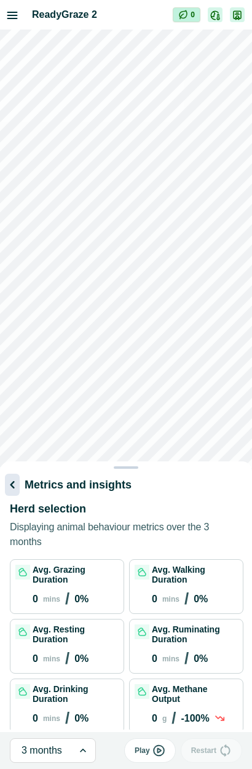
click at [17, 480] on icon "button" at bounding box center [12, 484] width 15 height 15
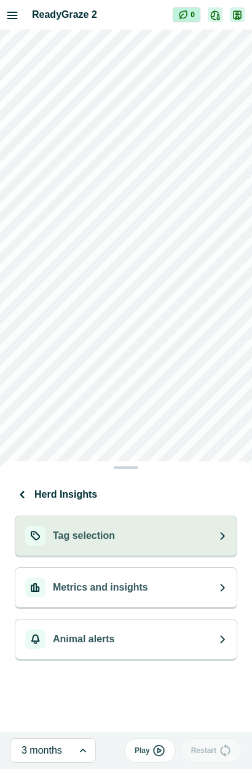
click at [116, 538] on button "Tag selection" at bounding box center [126, 536] width 223 height 42
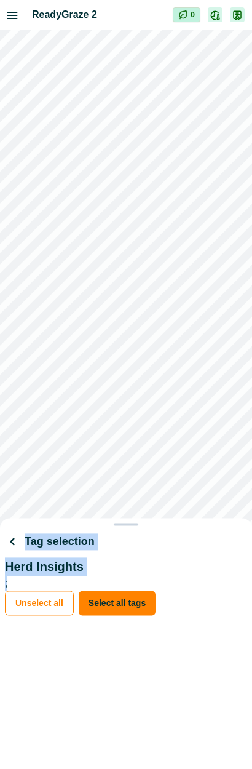
drag, startPoint x: 173, startPoint y: 470, endPoint x: 152, endPoint y: 761, distance: 290.9
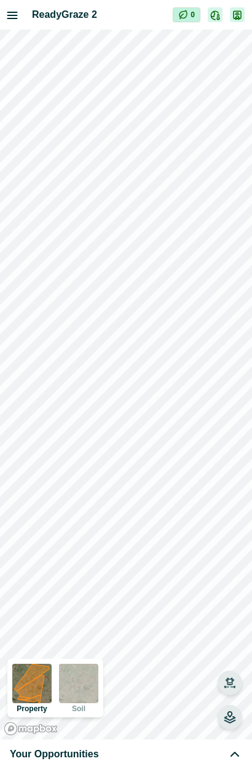
click at [228, 620] on button "button" at bounding box center [230, 682] width 25 height 25
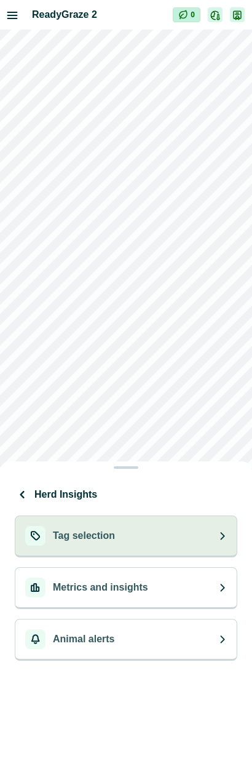
click at [111, 526] on button "Tag selection" at bounding box center [126, 536] width 223 height 42
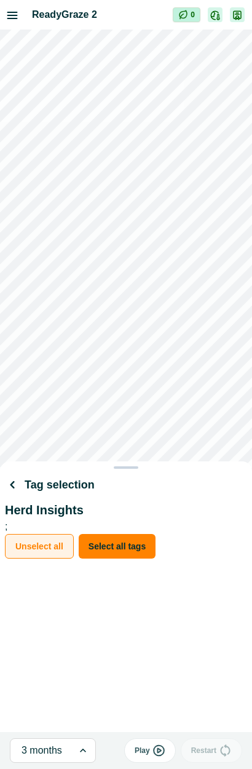
click at [49, 545] on button "Unselect all" at bounding box center [39, 546] width 69 height 25
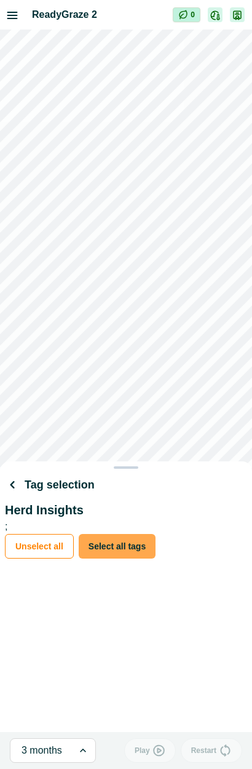
click at [106, 545] on button "Select all tags" at bounding box center [117, 546] width 77 height 25
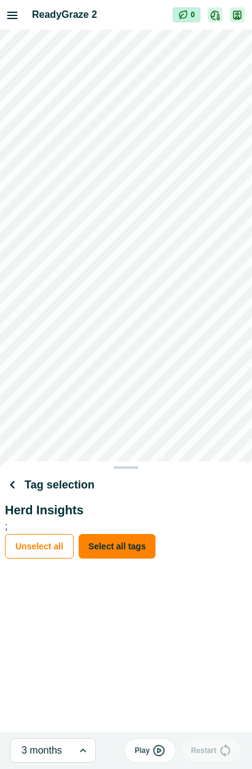
click at [134, 620] on div "Tag selection Herd Insights ; Unselect all Select all tags" at bounding box center [82, 601] width 154 height 256
click at [149, 620] on div "Tag selection Herd Insights ; Unselect all Select all tags" at bounding box center [126, 384] width 252 height 769
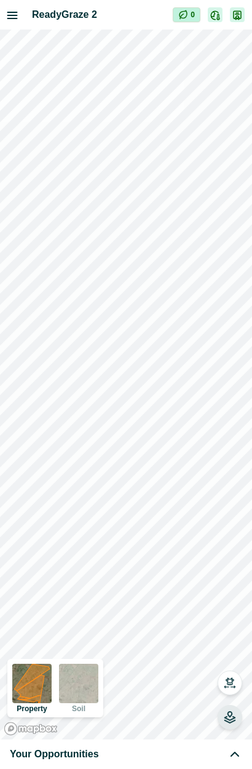
click at [242, 620] on div at bounding box center [230, 699] width 25 height 59
click at [231, 620] on icon "button" at bounding box center [230, 681] width 9 height 8
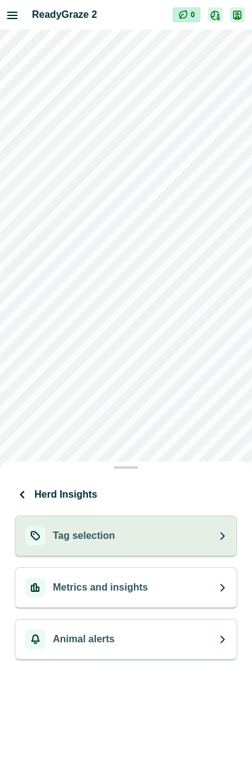
click at [138, 528] on button "Tag selection" at bounding box center [126, 536] width 223 height 42
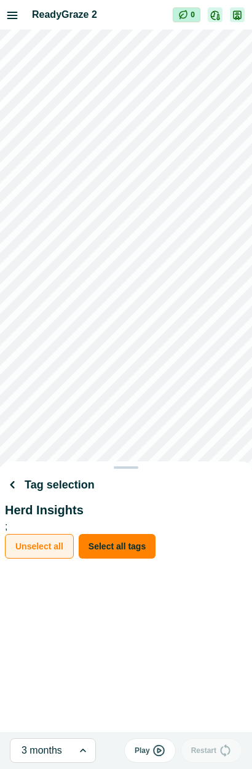
click at [33, 544] on button "Unselect all" at bounding box center [39, 546] width 69 height 25
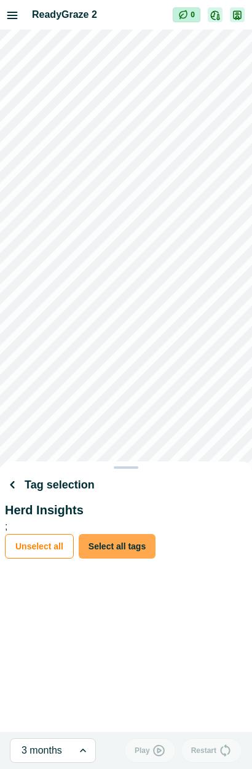
click at [105, 548] on button "Select all tags" at bounding box center [117, 546] width 77 height 25
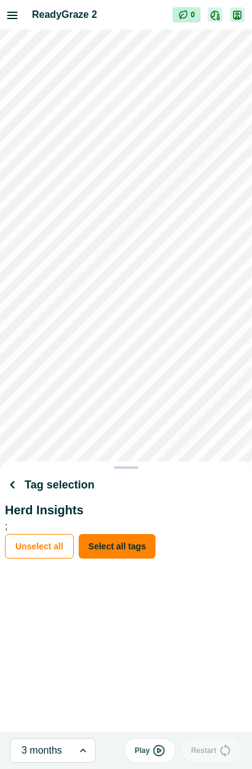
click at [152, 620] on div "Tag selection Herd Insights ; Unselect all Select all tags" at bounding box center [126, 384] width 252 height 769
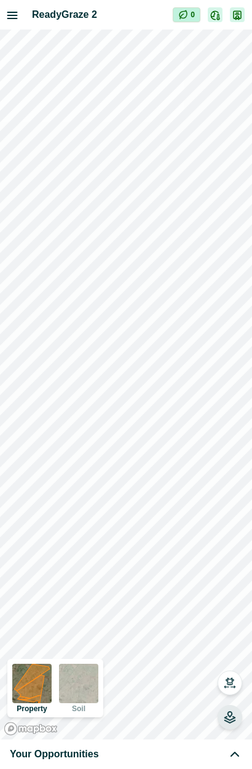
click at [234, 620] on icon "button" at bounding box center [230, 717] width 12 height 12
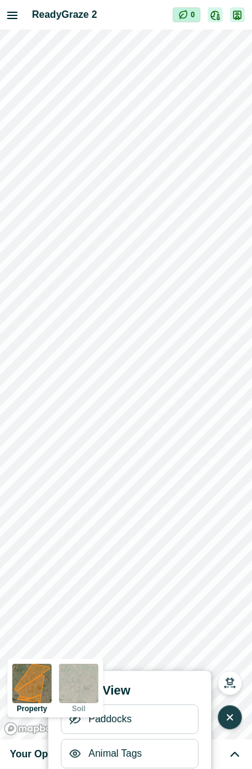
click at [234, 620] on icon "button" at bounding box center [230, 717] width 12 height 12
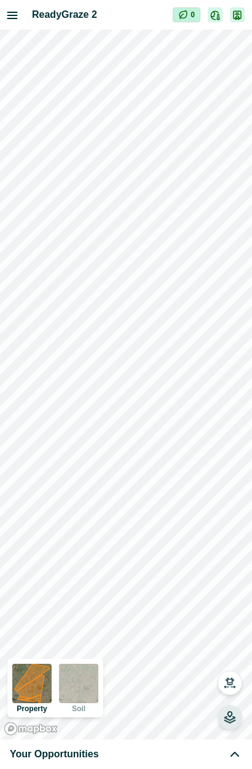
click at [234, 620] on icon "button" at bounding box center [230, 717] width 12 height 12
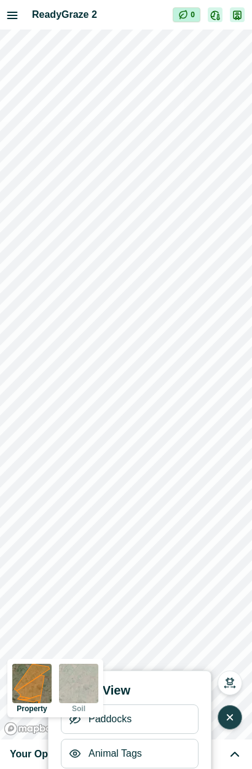
click at [234, 620] on icon "button" at bounding box center [230, 717] width 12 height 12
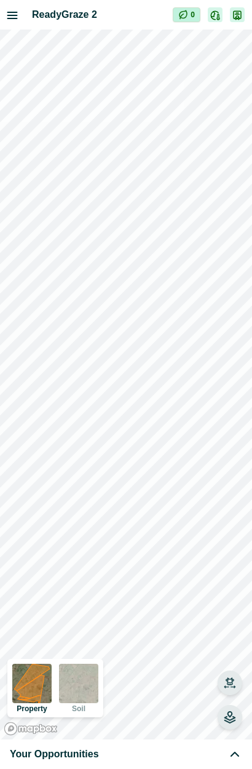
click at [234, 620] on button "button" at bounding box center [230, 682] width 25 height 25
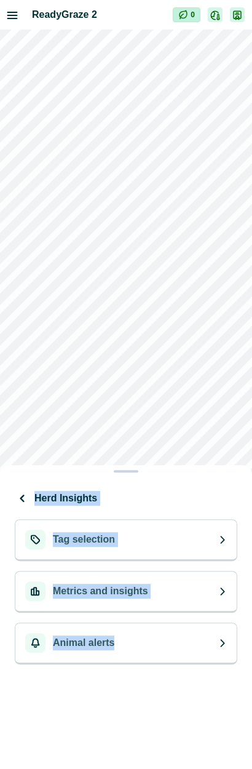
drag, startPoint x: 160, startPoint y: 465, endPoint x: 143, endPoint y: 764, distance: 299.3
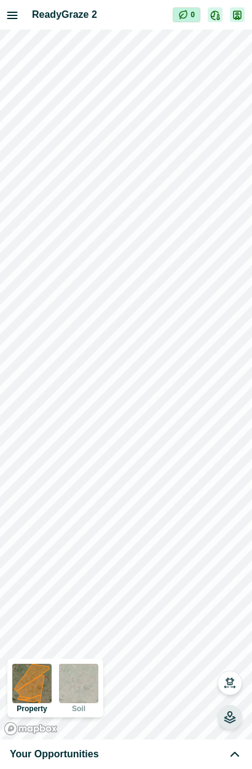
click at [229, 620] on icon at bounding box center [234, 753] width 15 height 15
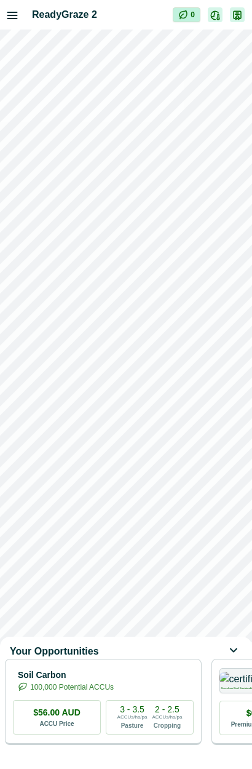
click at [231, 620] on icon at bounding box center [234, 651] width 15 height 15
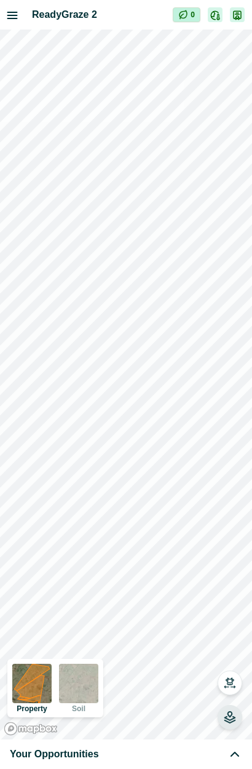
click at [234, 620] on div "Your Opportunities" at bounding box center [126, 754] width 252 height 30
click at [224, 620] on div "Your Opportunities" at bounding box center [126, 753] width 232 height 15
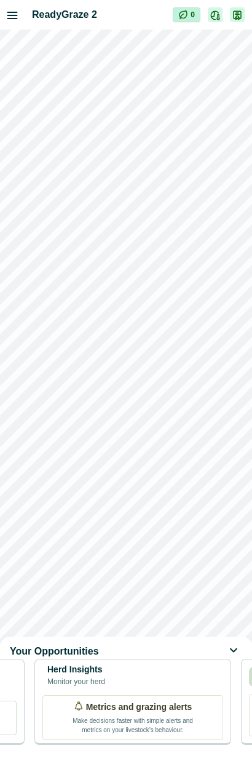
scroll to position [0, 664]
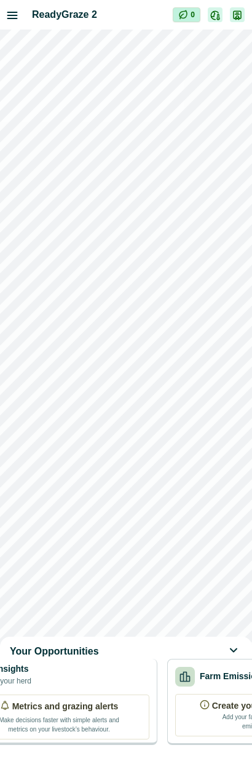
click at [138, 620] on div "Herd Insights Monitor your herd" at bounding box center [59, 674] width 181 height 25
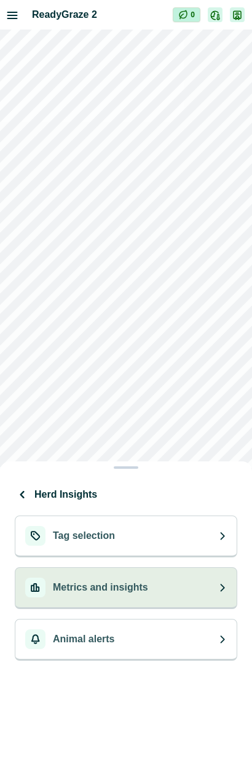
scroll to position [0, 0]
click at [178, 576] on button "Metrics and insights" at bounding box center [126, 588] width 223 height 42
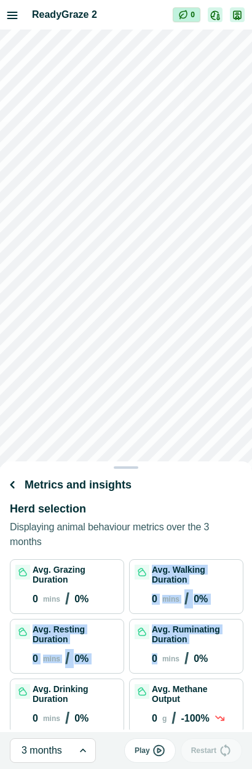
drag, startPoint x: 134, startPoint y: 571, endPoint x: 116, endPoint y: 690, distance: 120.0
click at [119, 620] on div "Avg. Grazing Duration 0 mins / 0 % Avg. Walking Duration 0 mins / 0 % Avg. Rest…" at bounding box center [127, 671] width 234 height 224
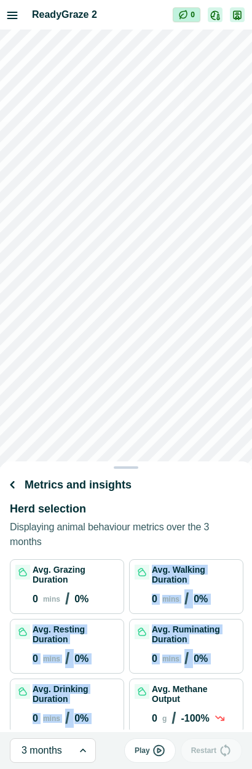
click at [140, 590] on div "Avg. Walking Duration 0 mins / 0 %" at bounding box center [186, 586] width 103 height 44
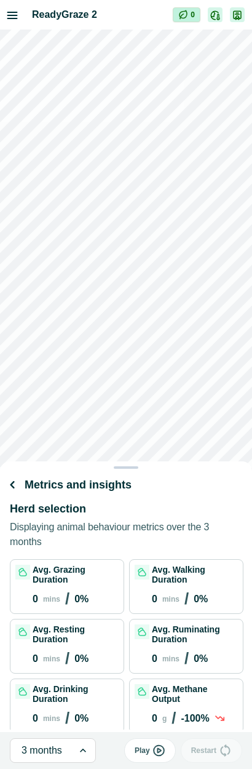
click at [153, 582] on p "Avg. Walking Duration" at bounding box center [195, 574] width 86 height 20
click at [153, 528] on p "Displaying animal behaviour metrics over the 3 months" at bounding box center [127, 535] width 234 height 30
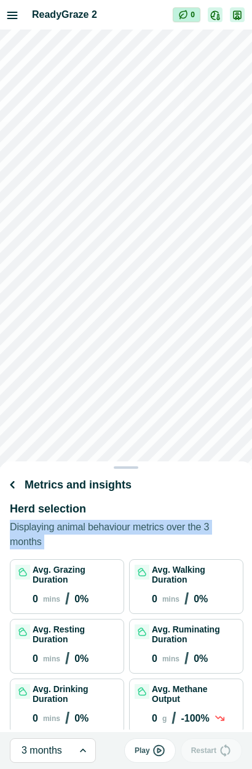
click at [153, 528] on p "Displaying animal behaviour metrics over the 3 months" at bounding box center [127, 535] width 234 height 30
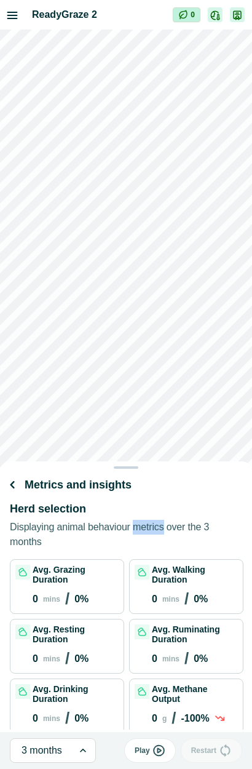
click at [153, 528] on p "Displaying animal behaviour metrics over the 3 months" at bounding box center [127, 535] width 234 height 30
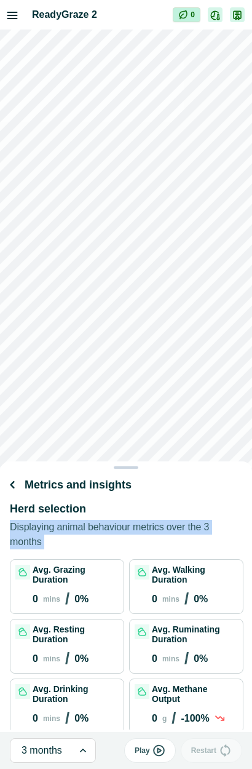
click at [153, 528] on p "Displaying animal behaviour metrics over the 3 months" at bounding box center [127, 535] width 234 height 30
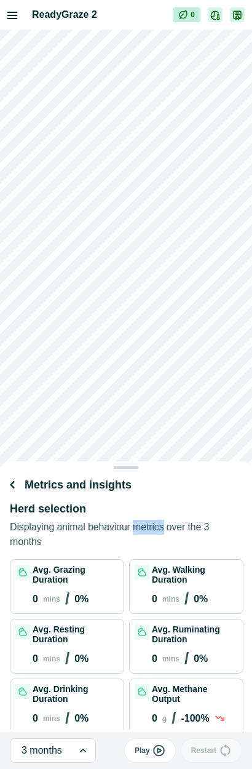
click at [153, 528] on p "Displaying animal behaviour metrics over the 3 months" at bounding box center [127, 535] width 234 height 30
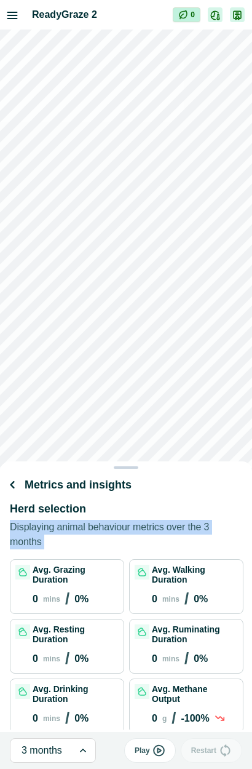
click at [153, 528] on p "Displaying animal behaviour metrics over the 3 months" at bounding box center [127, 535] width 234 height 30
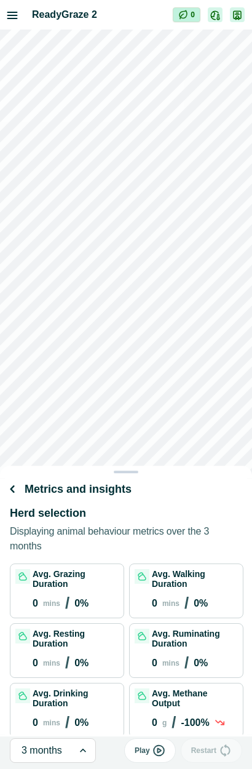
drag, startPoint x: 128, startPoint y: 468, endPoint x: 138, endPoint y: 470, distance: 10.0
click at [137, 472] on div at bounding box center [126, 471] width 252 height 12
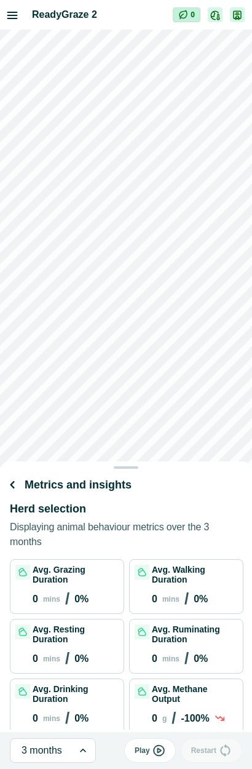
click at [125, 543] on p "Displaying animal behaviour metrics over the 3 months" at bounding box center [127, 535] width 234 height 30
click at [10, 481] on icon "button" at bounding box center [12, 484] width 15 height 15
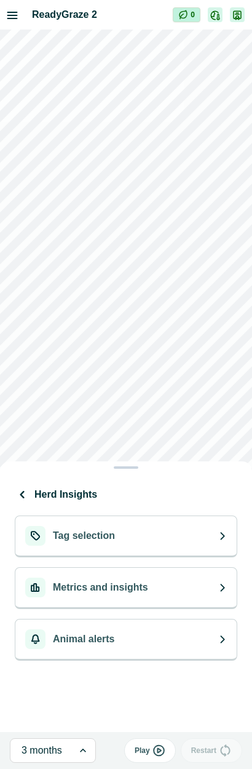
click at [156, 620] on div "Herd Insights Tag selection Metrics and insights Animal alerts" at bounding box center [126, 384] width 252 height 769
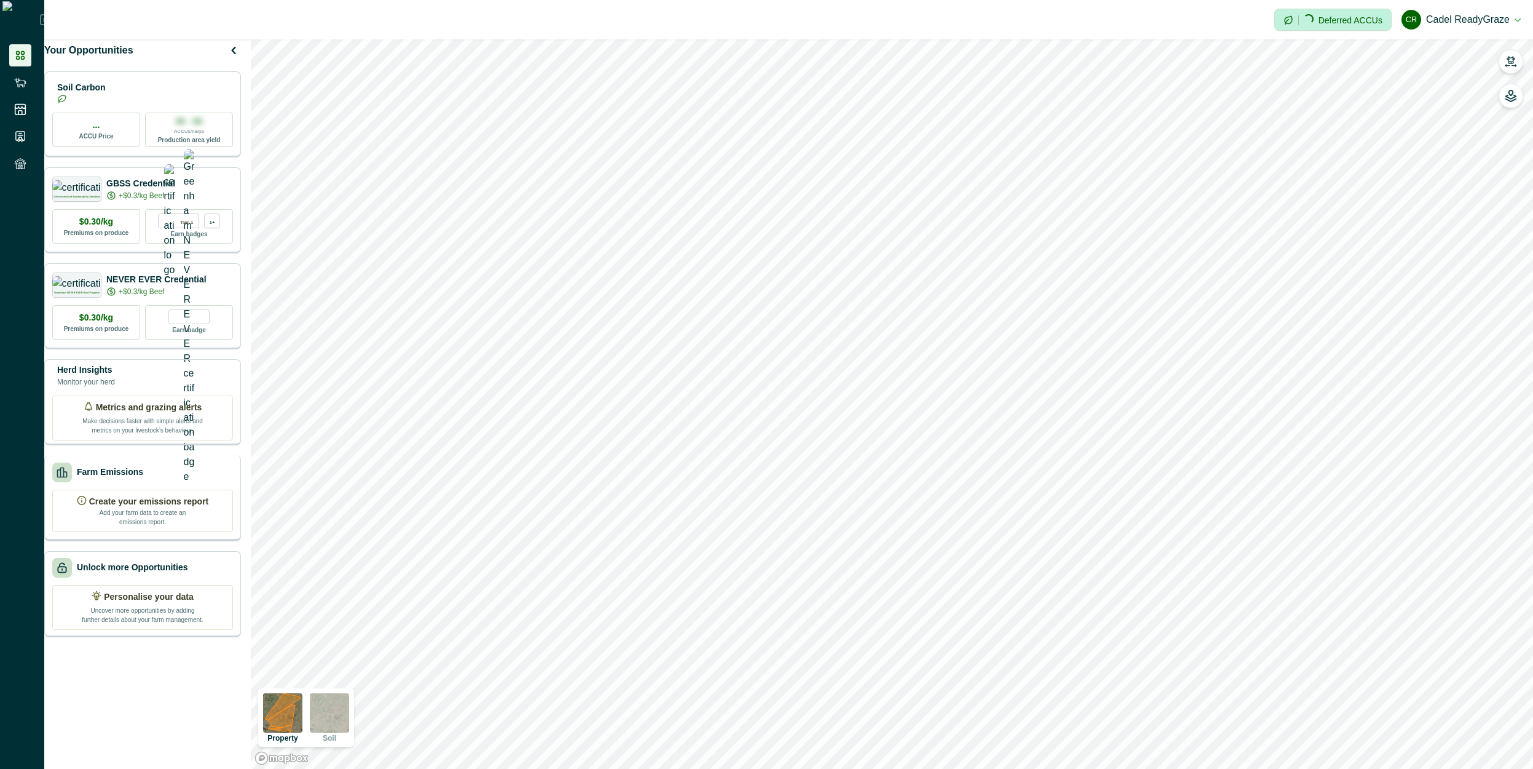
click at [130, 478] on p "Farm Emissions" at bounding box center [110, 471] width 66 height 13
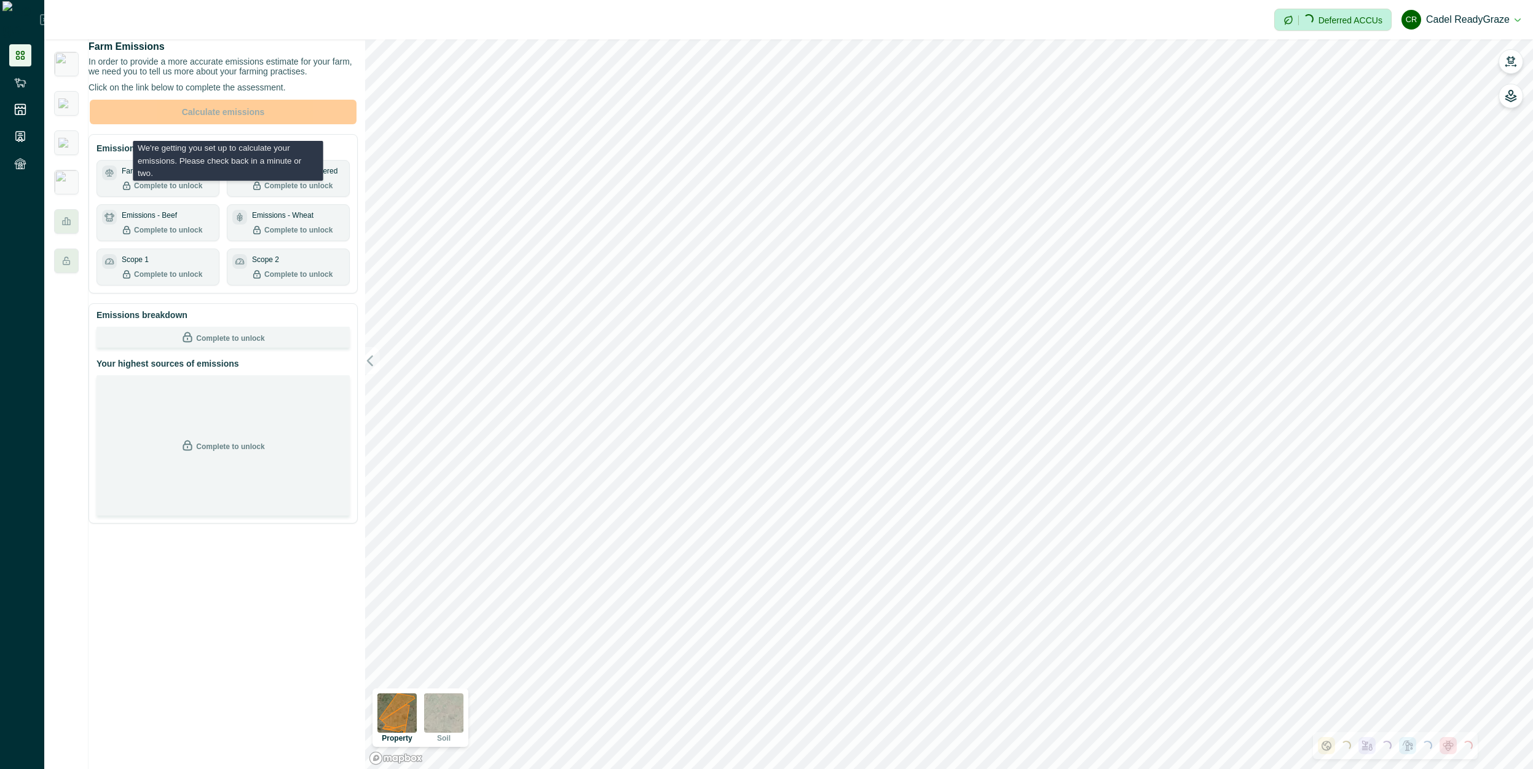
click at [237, 92] on p "Click on the link below to complete the assessment." at bounding box center [223, 87] width 269 height 10
click at [1139, 12] on button "[PERSON_NAME] ReadyGraze" at bounding box center [1461, 20] width 119 height 30
drag, startPoint x: 1419, startPoint y: 56, endPoint x: 1409, endPoint y: 55, distance: 9.9
click at [1139, 55] on button "Sign out" at bounding box center [1452, 55] width 136 height 20
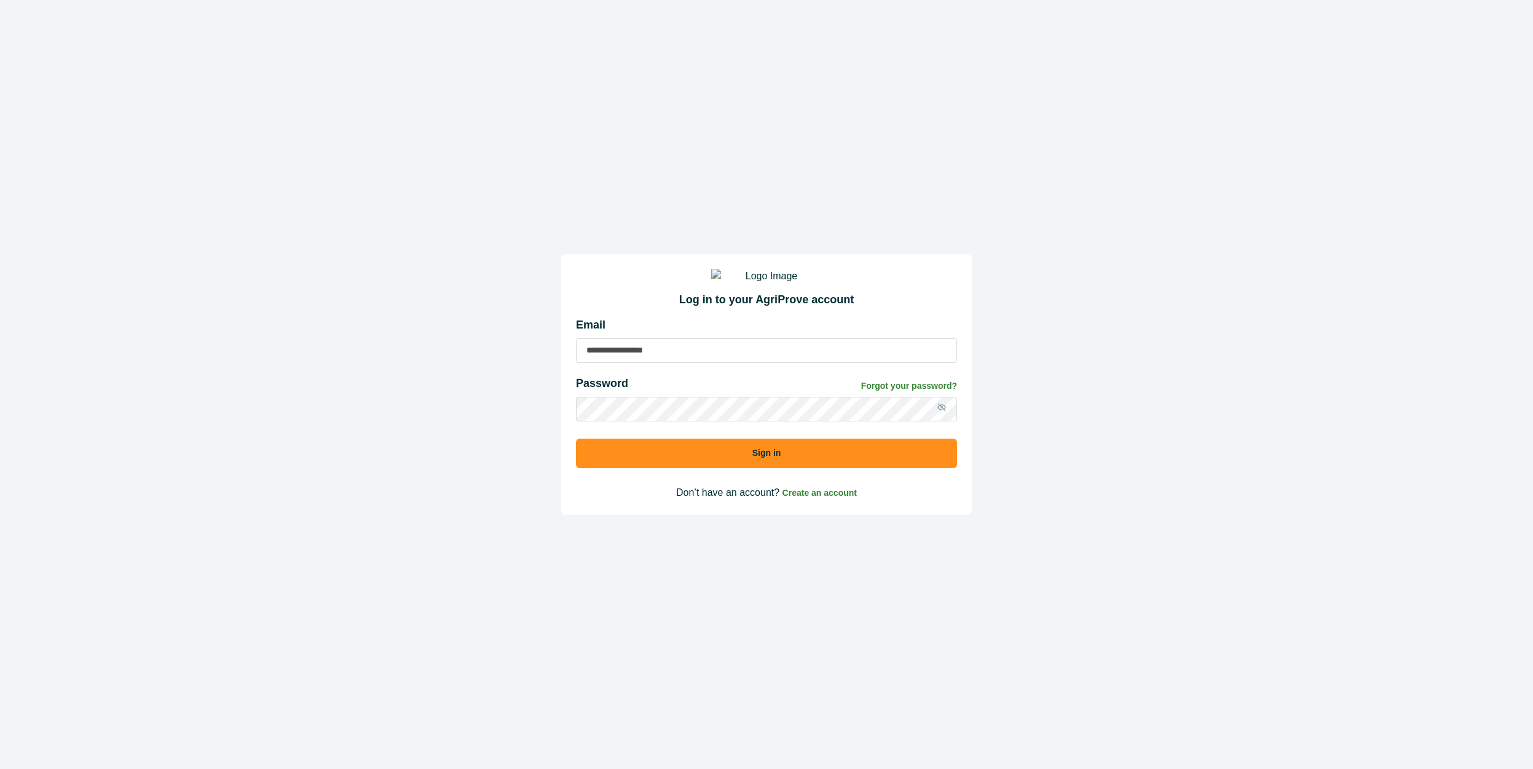
click at [707, 363] on input at bounding box center [766, 350] width 381 height 25
click at [576, 438] on button "Sign in" at bounding box center [766, 453] width 381 height 30
click at [939, 411] on icon at bounding box center [942, 407] width 8 height 8
drag, startPoint x: 729, startPoint y: 360, endPoint x: 722, endPoint y: 408, distance: 47.7
click at [729, 360] on input "**********" at bounding box center [766, 350] width 381 height 25
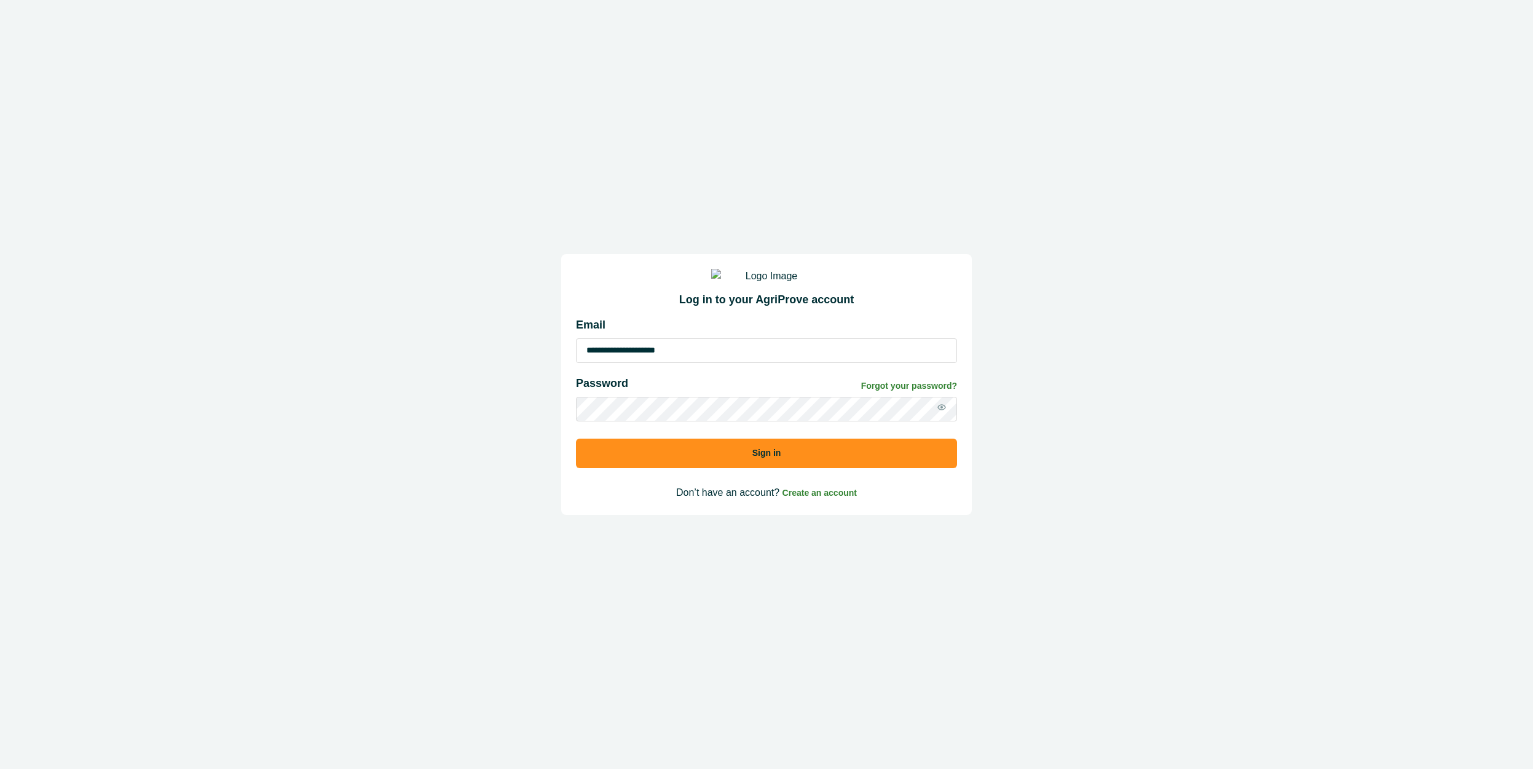
drag, startPoint x: 613, startPoint y: 363, endPoint x: 451, endPoint y: 373, distance: 162.6
click at [451, 373] on div "**********" at bounding box center [766, 384] width 1533 height 769
type input "**********"
click at [523, 425] on div "**********" at bounding box center [766, 384] width 1533 height 769
click at [800, 466] on button "Sign in" at bounding box center [766, 453] width 381 height 30
